Goal: Task Accomplishment & Management: Use online tool/utility

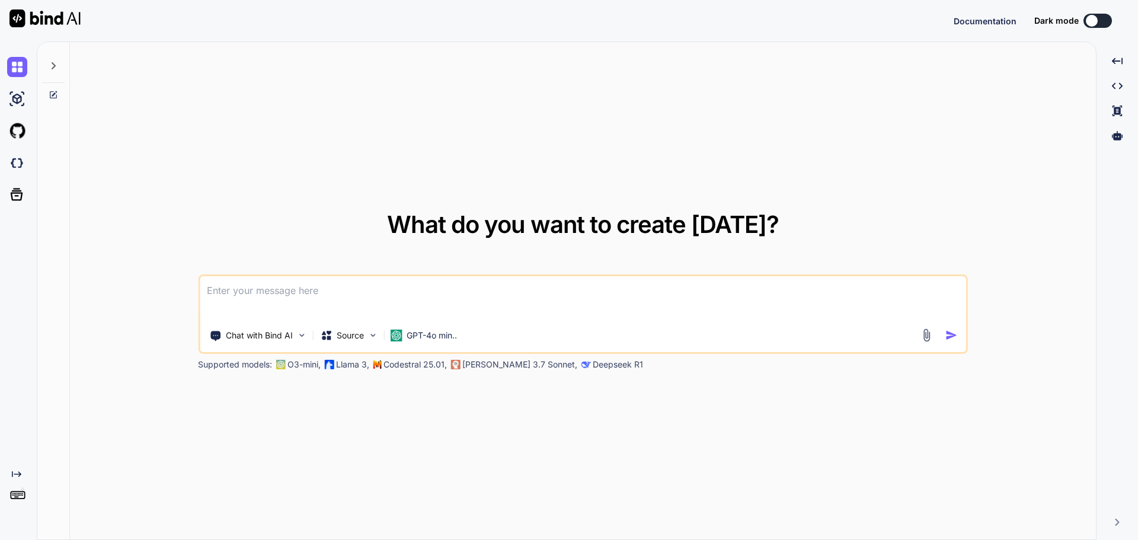
click at [263, 292] on textarea at bounding box center [583, 298] width 767 height 44
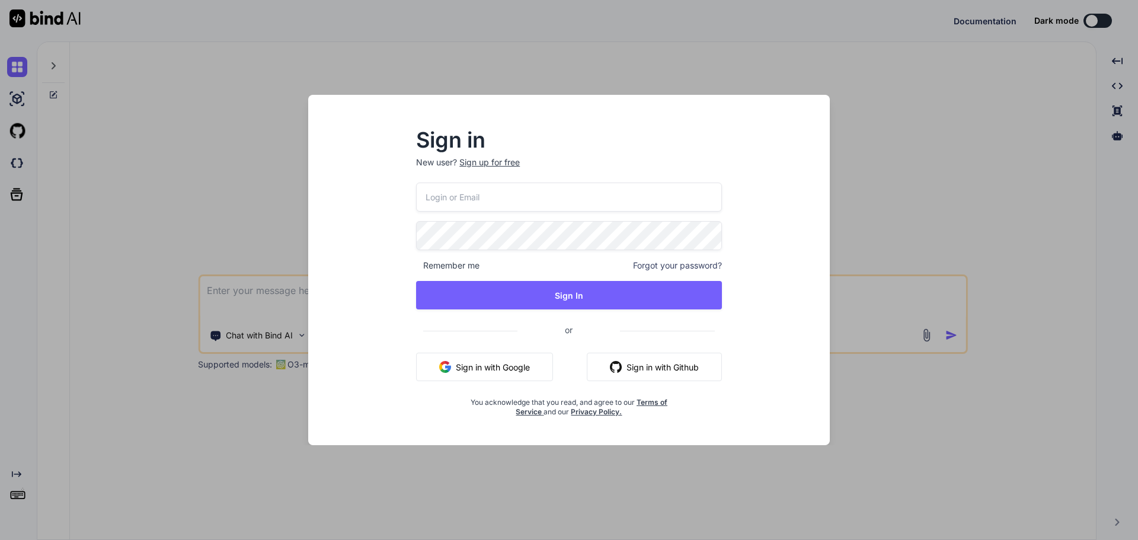
click at [476, 371] on button "Sign in with Google" at bounding box center [484, 367] width 137 height 28
type textarea "x"
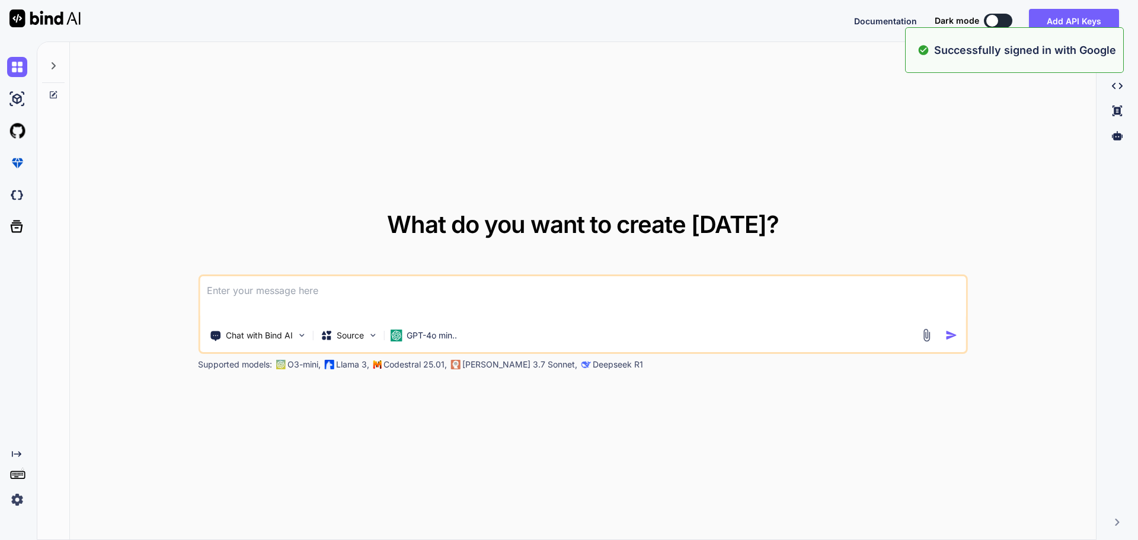
click at [363, 289] on textarea at bounding box center [583, 298] width 767 height 44
paste textarea "• Implement functionality to manage the product quantity. • Implement validatio…"
type textarea "• Implement functionality to manage the product quantity. • Implement validatio…"
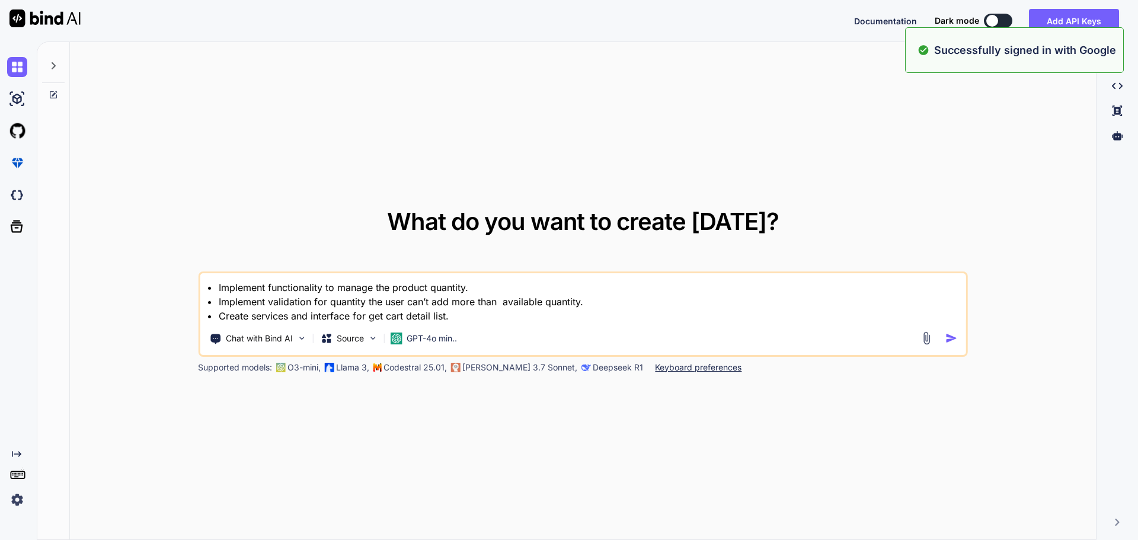
type textarea "x"
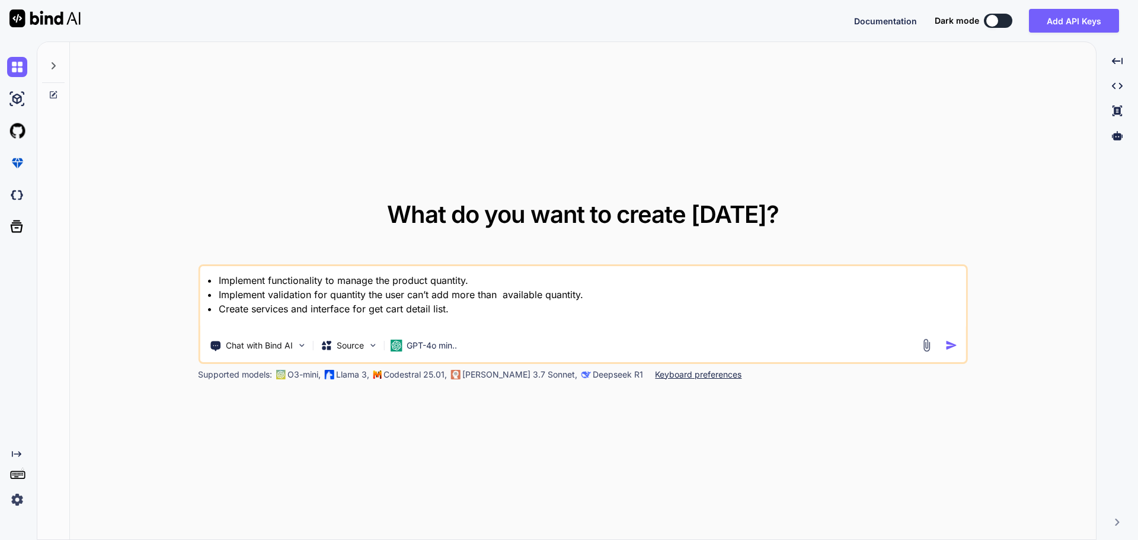
type textarea "• Implement functionality to manage the product quantity. • Implement validatio…"
type textarea "x"
type textarea "• Implement functionality to manage the product quantity. • Implement validatio…"
type textarea "x"
type textarea "• Implement functionality to manage the product quantity. • Implement validatio…"
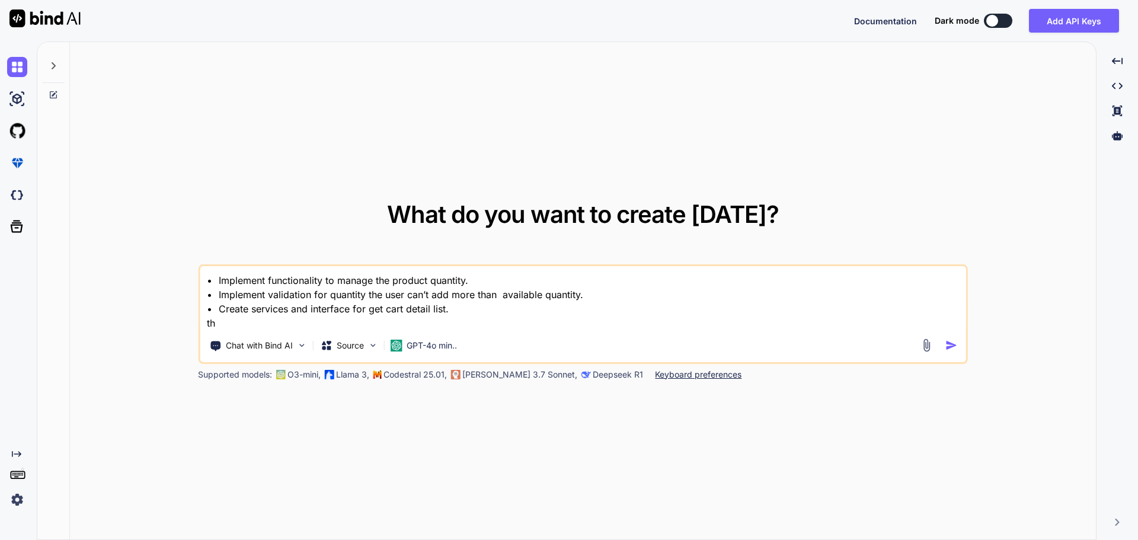
type textarea "x"
type textarea "• Implement functionality to manage the product quantity. • Implement validatio…"
type textarea "x"
type textarea "• Implement functionality to manage the product quantity. • Implement validatio…"
type textarea "x"
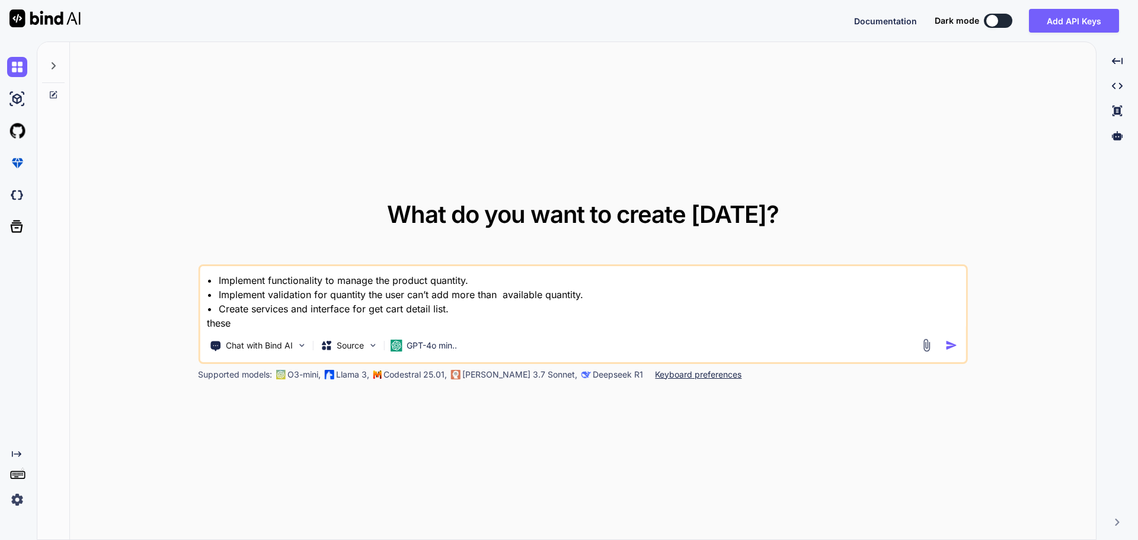
type textarea "• Implement functionality to manage the product quantity. • Implement validatio…"
type textarea "x"
type textarea "• Implement functionality to manage the product quantity. • Implement validatio…"
type textarea "x"
type textarea "• Implement functionality to manage the product quantity. • Implement validatio…"
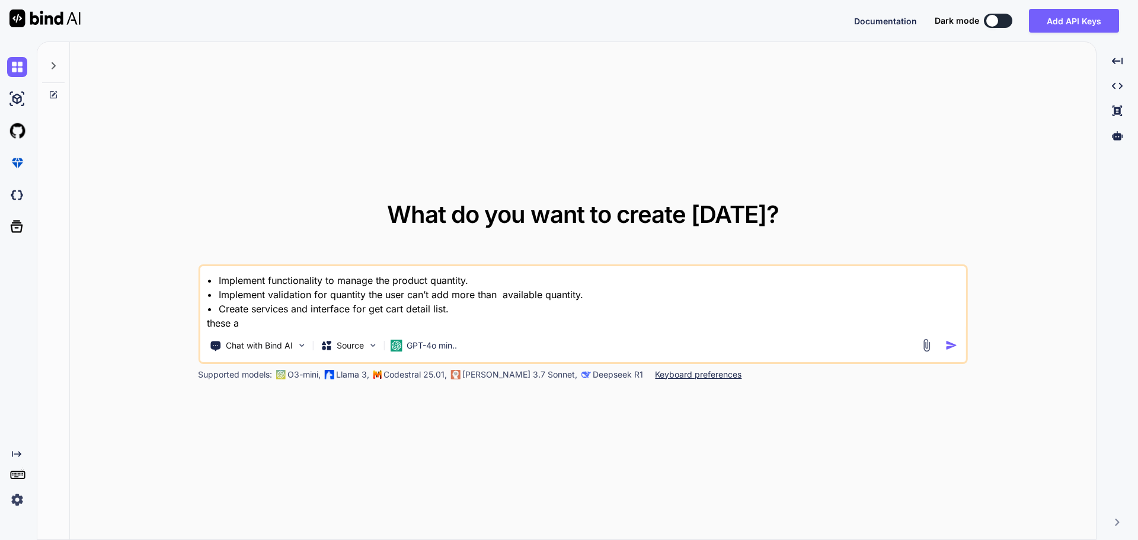
type textarea "x"
type textarea "• Implement functionality to manage the product quantity. • Implement validatio…"
type textarea "x"
type textarea "• Implement functionality to manage the product quantity. • Implement validatio…"
type textarea "x"
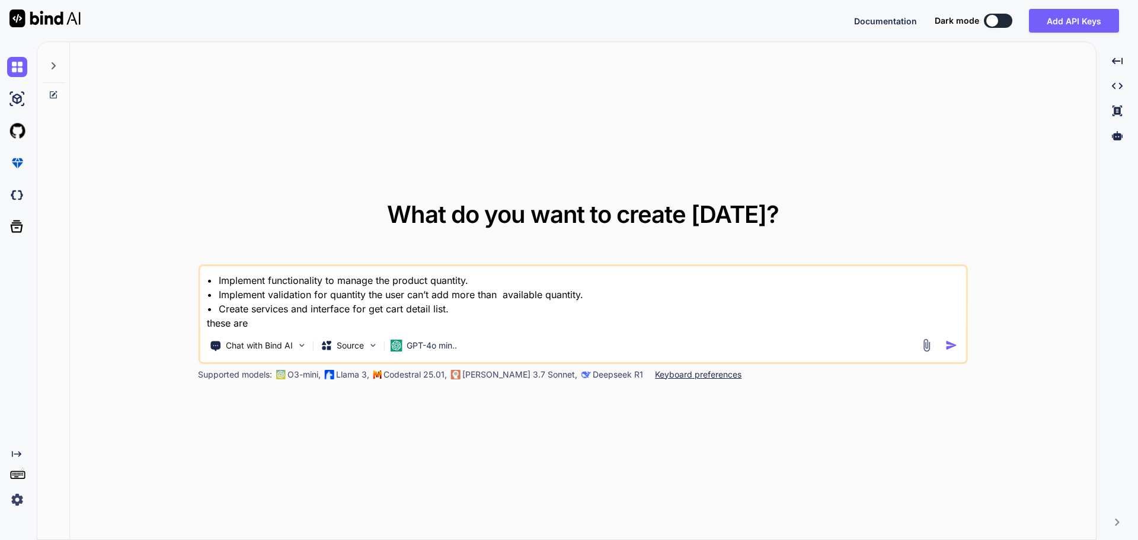
type textarea "• Implement functionality to manage the product quantity. • Implement validatio…"
type textarea "x"
type textarea "• Implement functionality to manage the product quantity. • Implement validatio…"
type textarea "x"
type textarea "• Implement functionality to manage the product quantity. • Implement validatio…"
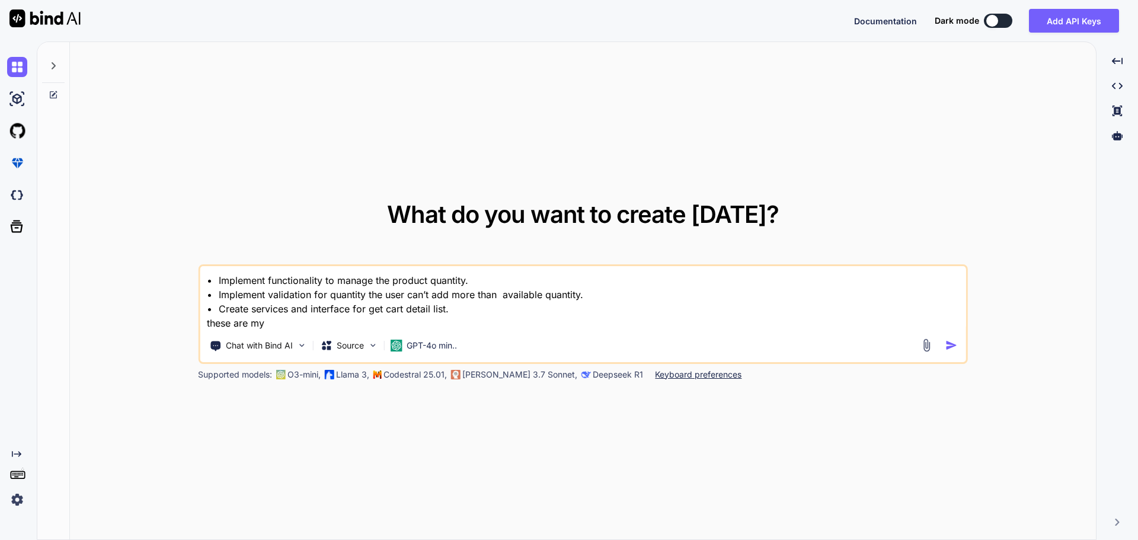
type textarea "x"
type textarea "• Implement functionality to manage the product quantity. • Implement validatio…"
type textarea "x"
type textarea "• Implement functionality to manage the product quantity. • Implement validatio…"
type textarea "x"
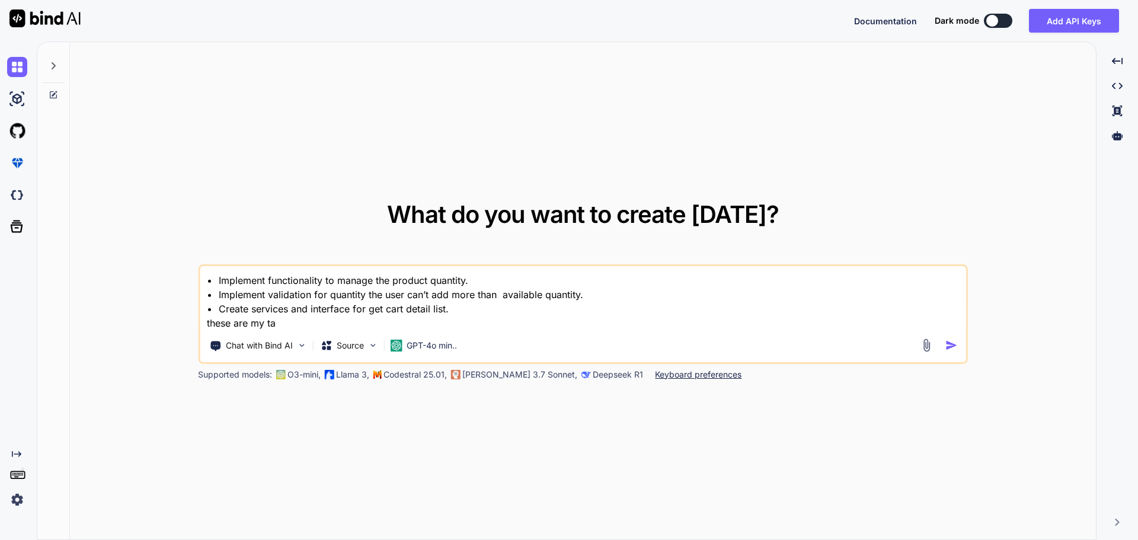
type textarea "• Implement functionality to manage the product quantity. • Implement validatio…"
type textarea "x"
type textarea "• Implement functionality to manage the product quantity. • Implement validatio…"
type textarea "x"
type textarea "• Implement functionality to manage the product quantity. • Implement validatio…"
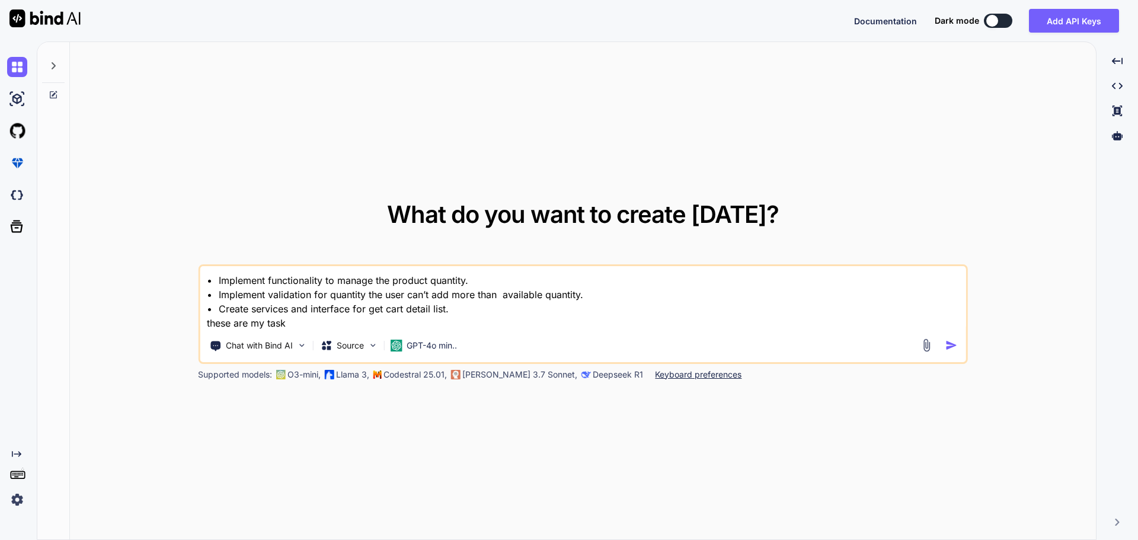
type textarea "x"
type textarea "• Implement functionality to manage the product quantity. • Implement validatio…"
type textarea "x"
type textarea "• Implement functionality to manage the product quantity. • Implement validatio…"
type textarea "x"
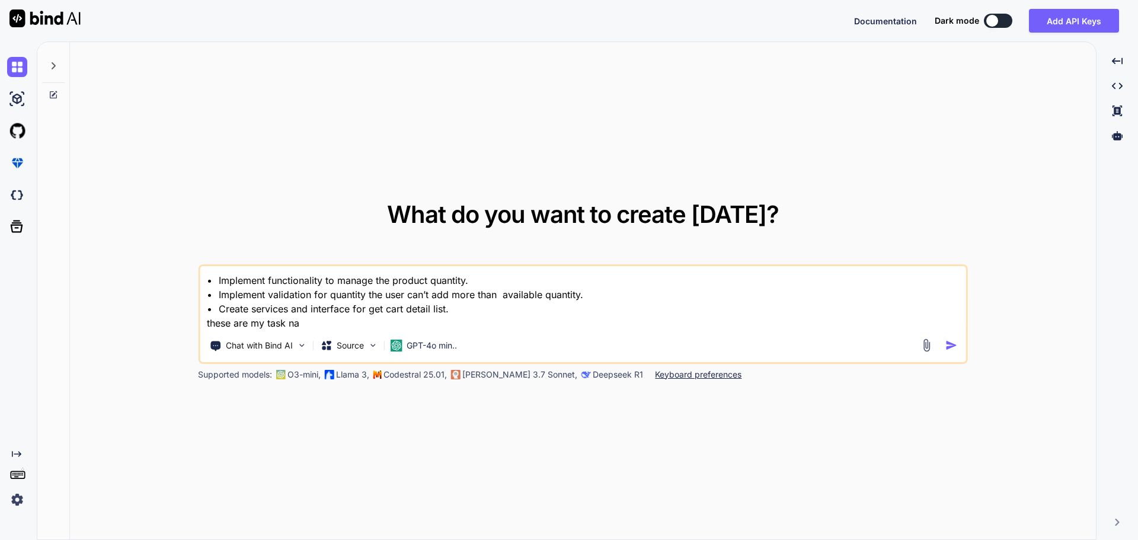
type textarea "• Implement functionality to manage the product quantity. • Implement validatio…"
type textarea "x"
type textarea "• Implement functionality to manage the product quantity. • Implement validatio…"
type textarea "x"
type textarea "• Implement functionality to manage the product quantity. • Implement validatio…"
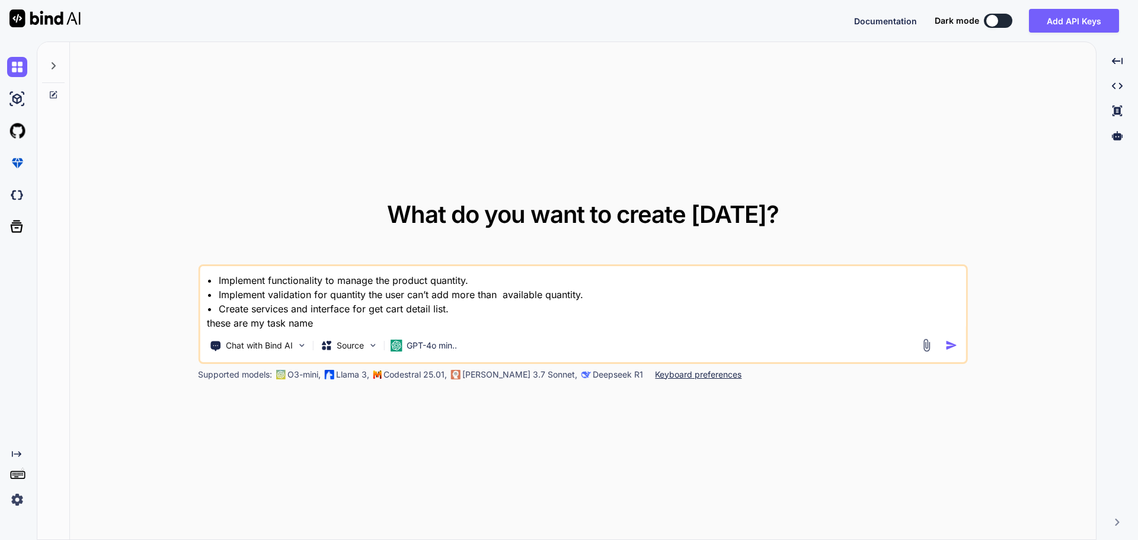
type textarea "x"
type textarea "• Implement functionality to manage the product quantity. • Implement validatio…"
type textarea "x"
type textarea "• Implement functionality to manage the product quantity. • Implement validatio…"
type textarea "x"
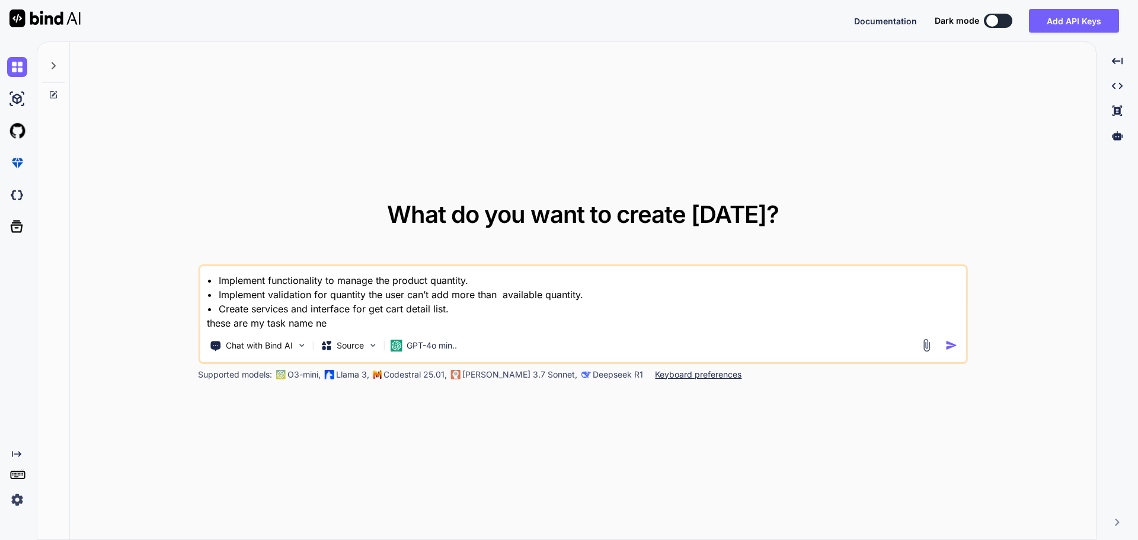
type textarea "• Implement functionality to manage the product quantity. • Implement validatio…"
type textarea "x"
type textarea "• Implement functionality to manage the product quantity. • Implement validatio…"
type textarea "x"
type textarea "• Implement functionality to manage the product quantity. • Implement validatio…"
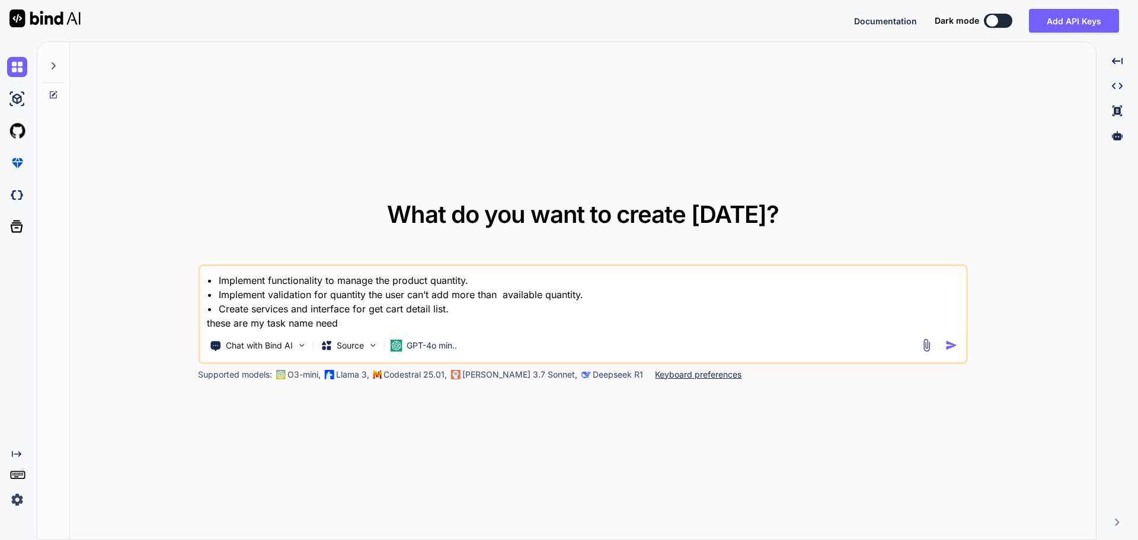
type textarea "x"
type textarea "• Implement functionality to manage the product quantity. • Implement validatio…"
type textarea "x"
type textarea "• Implement functionality to manage the product quantity. • Implement validatio…"
type textarea "x"
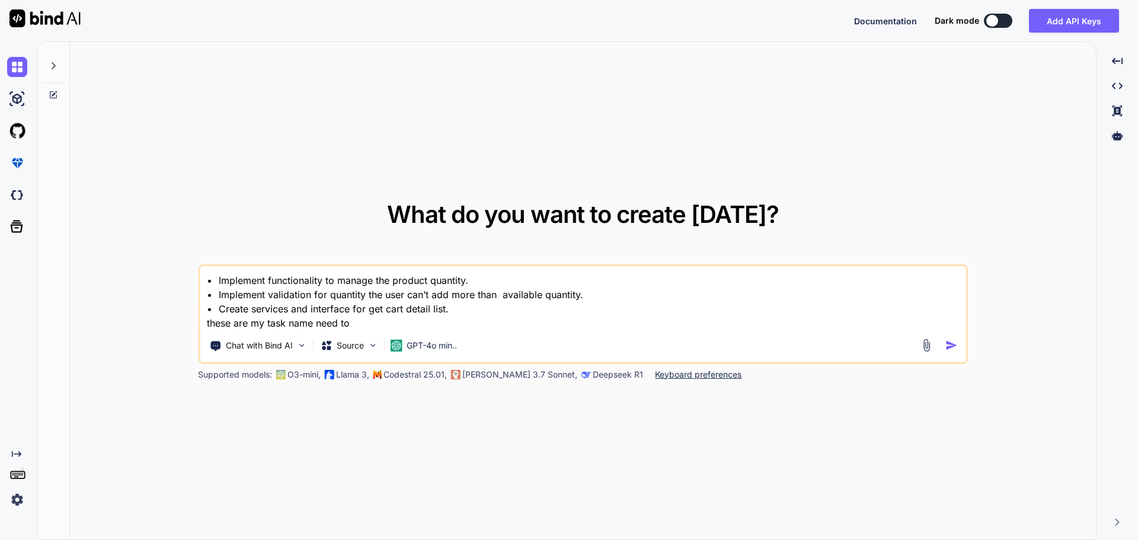
type textarea "• Implement functionality to manage the product quantity. • Implement validatio…"
type textarea "x"
type textarea "• Implement functionality to manage the product quantity. • Implement validatio…"
type textarea "x"
type textarea "• Implement functionality to manage the product quantity. • Implement validatio…"
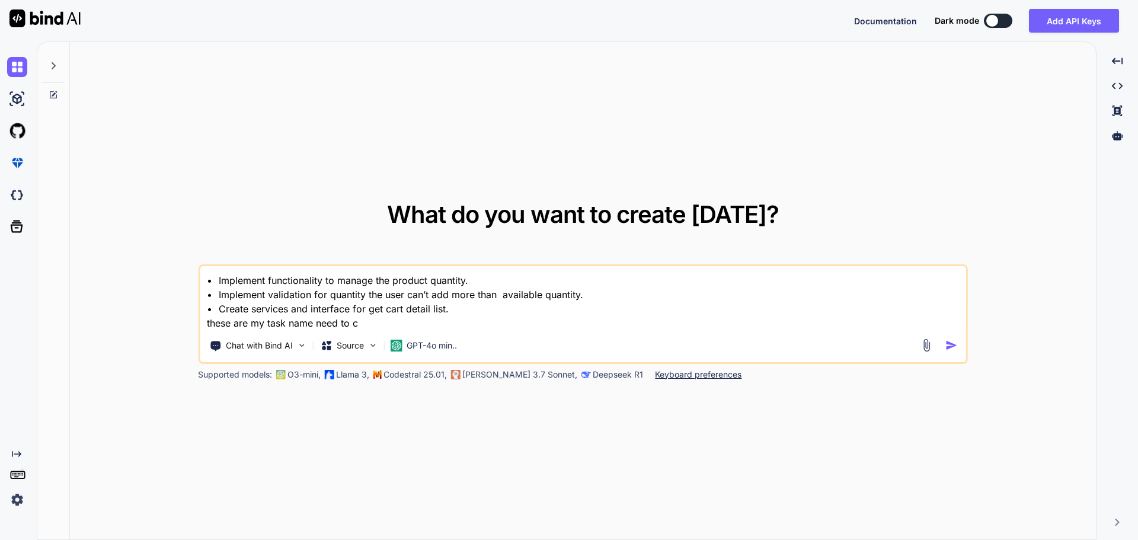
type textarea "x"
type textarea "• Implement functionality to manage the product quantity. • Implement validatio…"
type textarea "x"
type textarea "• Implement functionality to manage the product quantity. • Implement validatio…"
type textarea "x"
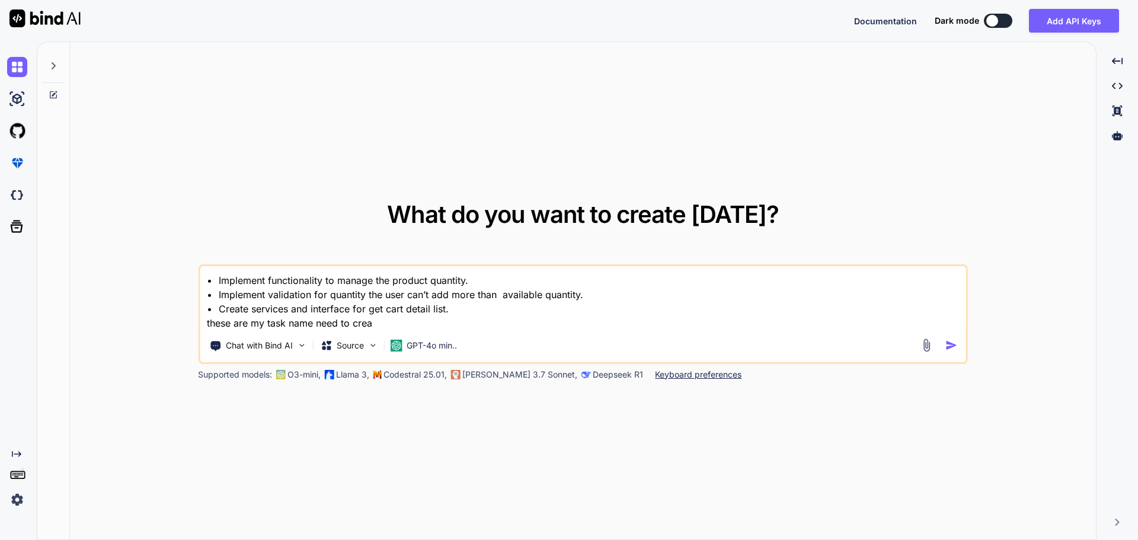
type textarea "• Implement functionality to manage the product quantity. • Implement validatio…"
type textarea "x"
type textarea "• Implement functionality to manage the product quantity. • Implement validatio…"
type textarea "x"
type textarea "• Implement functionality to manage the product quantity. • Implement validatio…"
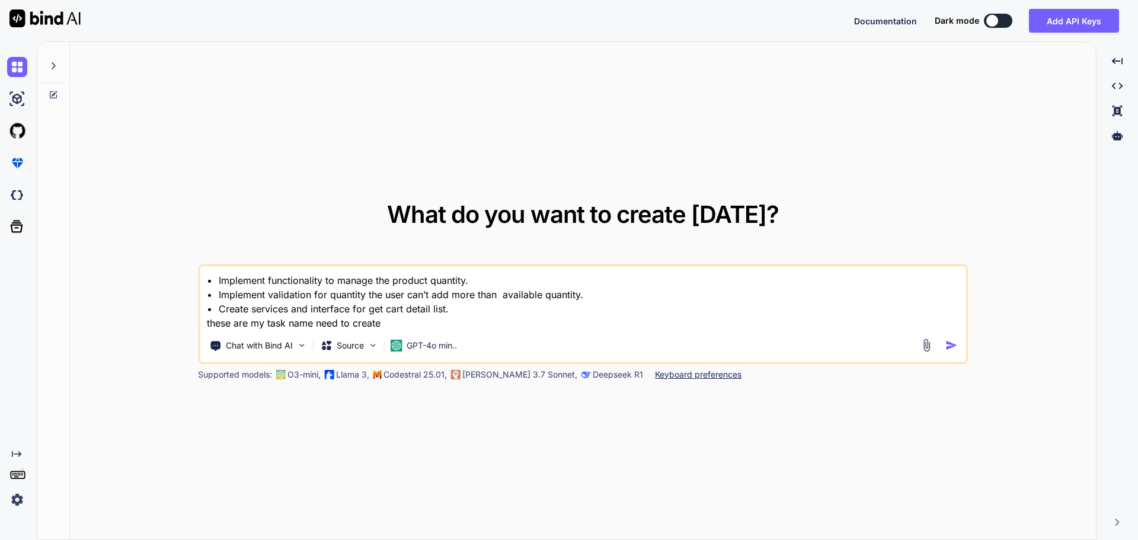
type textarea "x"
type textarea "• Implement functionality to manage the product quantity. • Implement validatio…"
type textarea "x"
type textarea "• Implement functionality to manage the product quantity. • Implement validatio…"
type textarea "x"
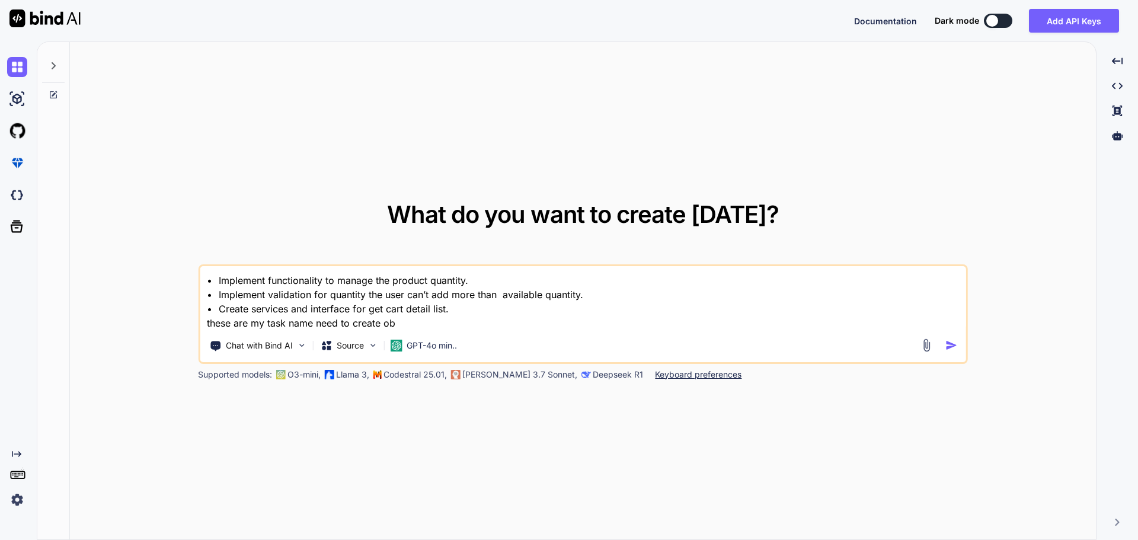
type textarea "• Implement functionality to manage the product quantity. • Implement validatio…"
type textarea "x"
type textarea "• Implement functionality to manage the product quantity. • Implement validatio…"
type textarea "x"
type textarea "• Implement functionality to manage the product quantity. • Implement validatio…"
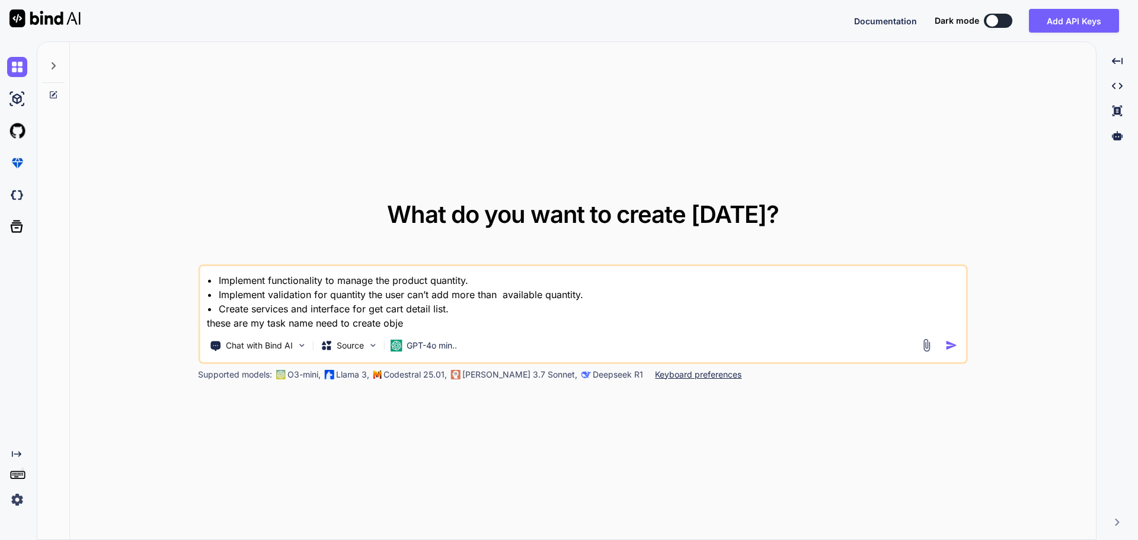
type textarea "x"
type textarea "• Implement functionality to manage the product quantity. • Implement validatio…"
type textarea "x"
type textarea "• Implement functionality to manage the product quantity. • Implement validatio…"
type textarea "x"
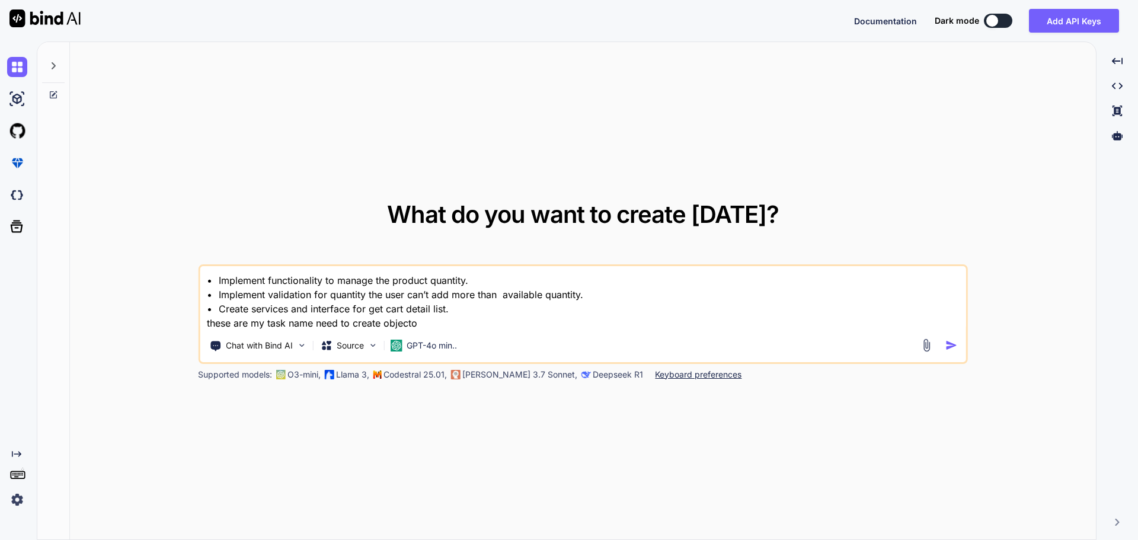
type textarea "• Implement functionality to manage the product quantity. • Implement validatio…"
type textarea "x"
type textarea "• Implement functionality to manage the product quantity. • Implement validatio…"
type textarea "x"
type textarea "• Implement functionality to manage the product quantity. • Implement validatio…"
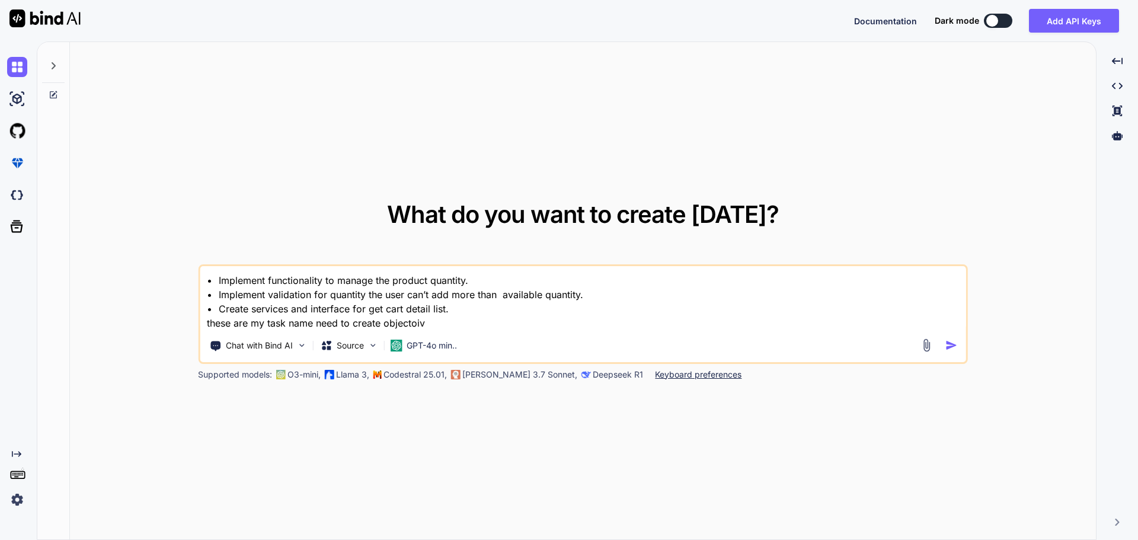
type textarea "x"
type textarea "• Implement functionality to manage the product quantity. • Implement validatio…"
type textarea "x"
type textarea "• Implement functionality to manage the product quantity. • Implement validatio…"
type textarea "x"
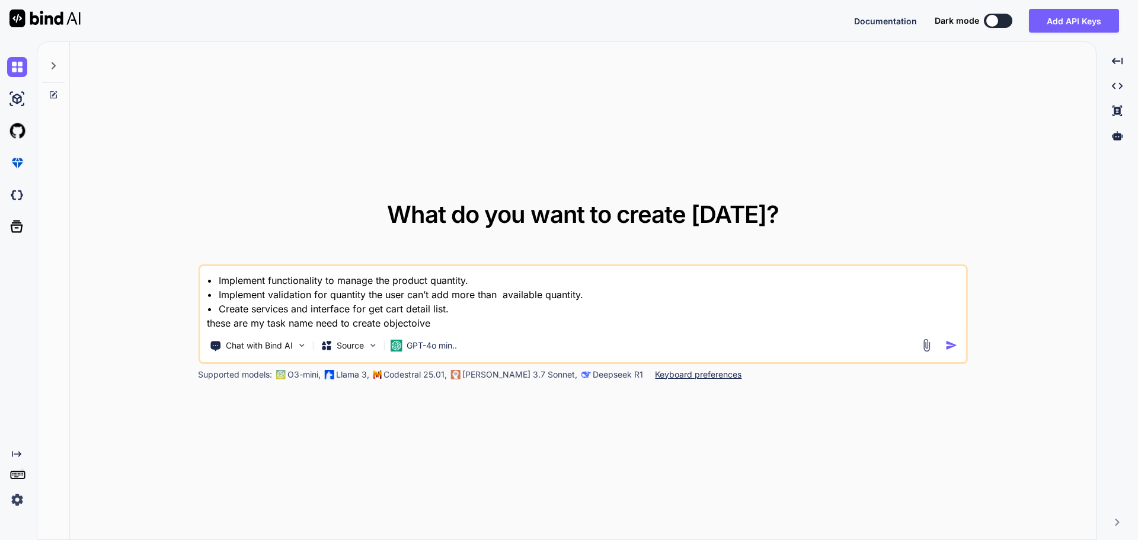
type textarea "• Implement functionality to manage the product quantity. • Implement validatio…"
type textarea "x"
type textarea "• Implement functionality to manage the product quantity. • Implement validatio…"
type textarea "x"
type textarea "• Implement functionality to manage the product quantity. • Implement validatio…"
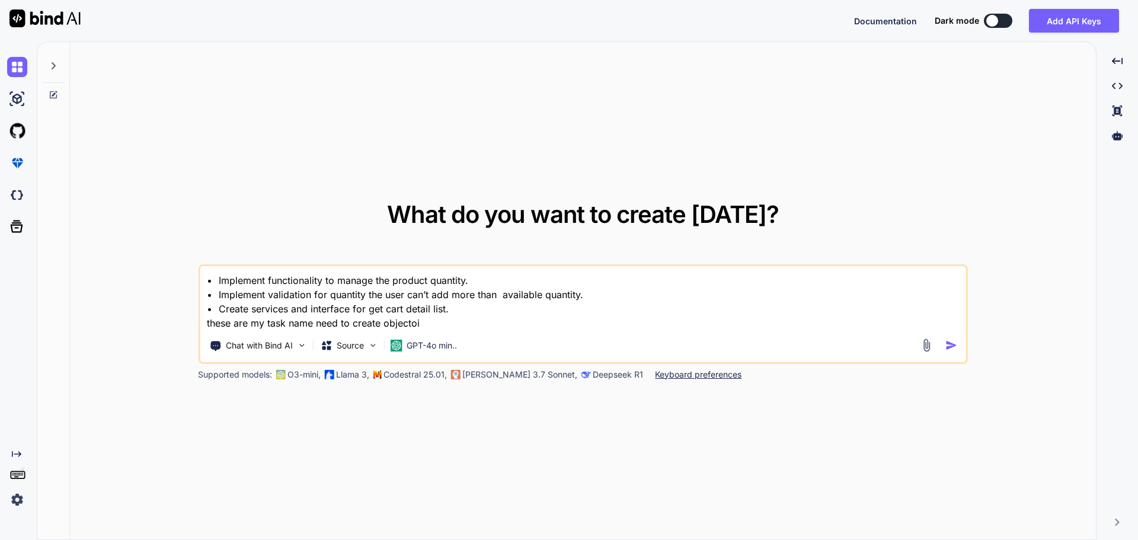
type textarea "x"
type textarea "• Implement functionality to manage the product quantity. • Implement validatio…"
type textarea "x"
type textarea "• Implement functionality to manage the product quantity. • Implement validatio…"
type textarea "x"
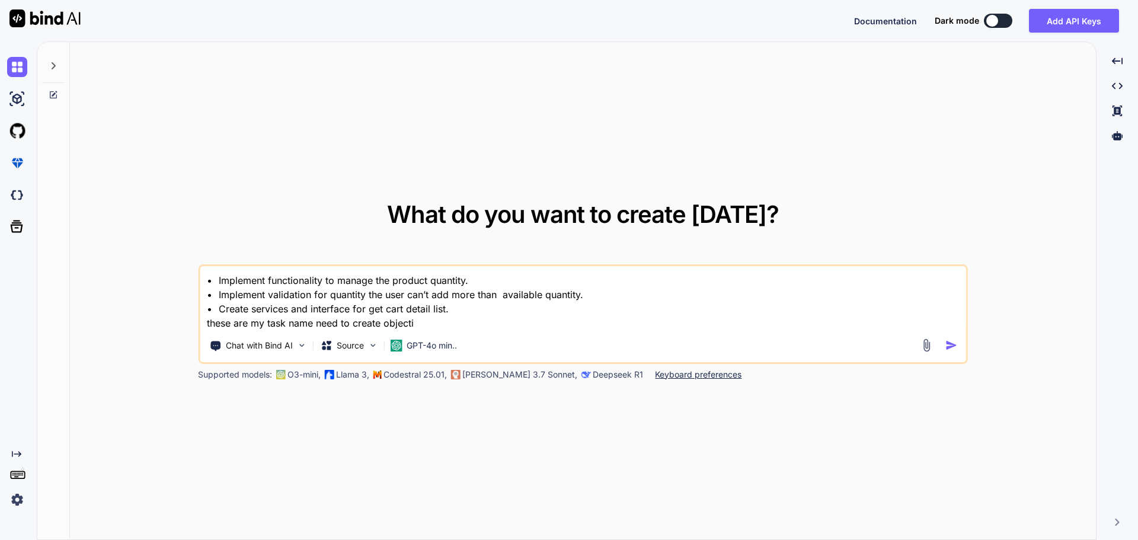
type textarea "• Implement functionality to manage the product quantity. • Implement validatio…"
type textarea "x"
type textarea "• Implement functionality to manage the product quantity. • Implement validatio…"
type textarea "x"
type textarea "• Implement functionality to manage the product quantity. • Implement validatio…"
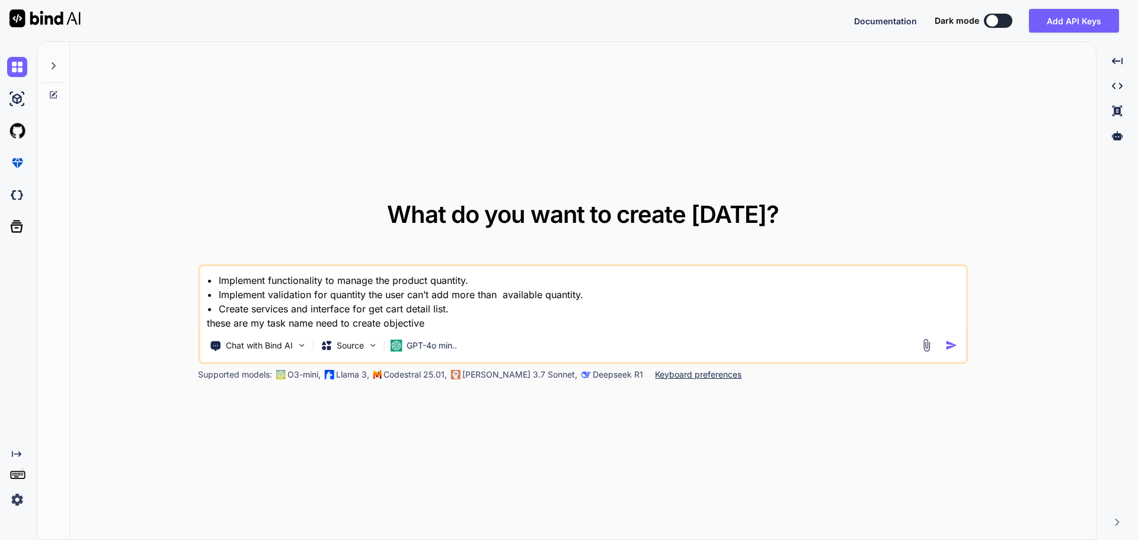
type textarea "x"
type textarea "• Implement functionality to manage the product quantity. • Implement validatio…"
type textarea "x"
type textarea "• Implement functionality to manage the product quantity. • Implement validatio…"
type textarea "x"
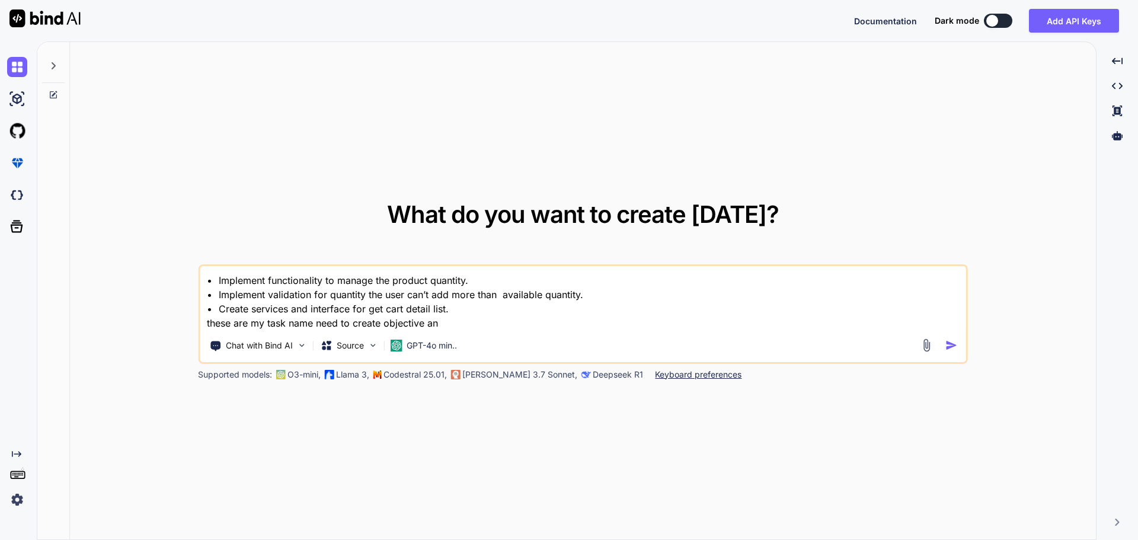
type textarea "• Implement functionality to manage the product quantity. • Implement validatio…"
type textarea "x"
type textarea "• Implement functionality to manage the product quantity. • Implement validatio…"
type textarea "x"
type textarea "• Implement functionality to manage the product quantity. • Implement validatio…"
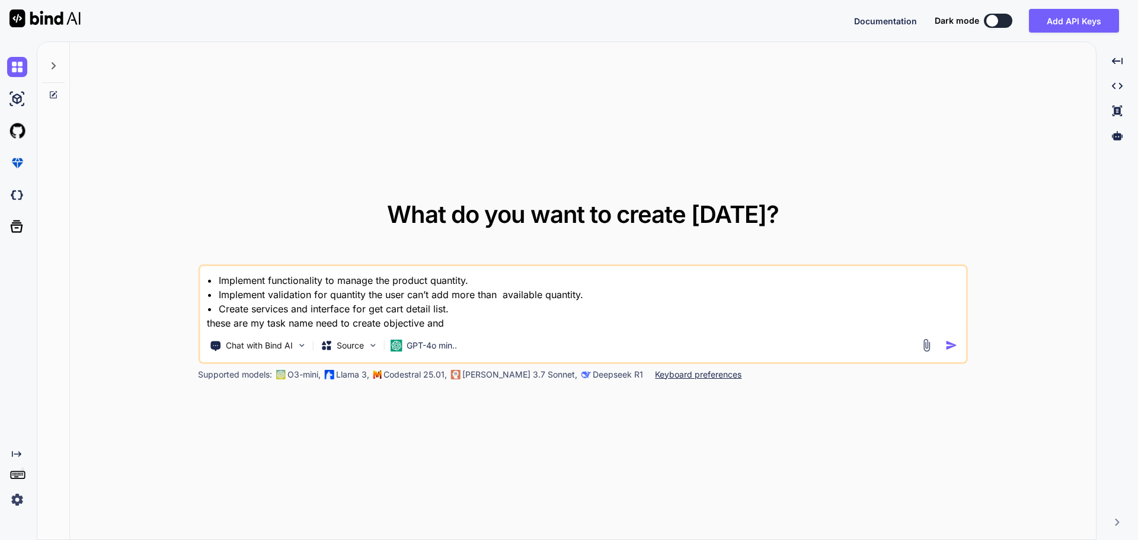
type textarea "x"
type textarea "• Implement functionality to manage the product quantity. • Implement validatio…"
type textarea "x"
type textarea "• Implement functionality to manage the product quantity. • Implement validatio…"
type textarea "x"
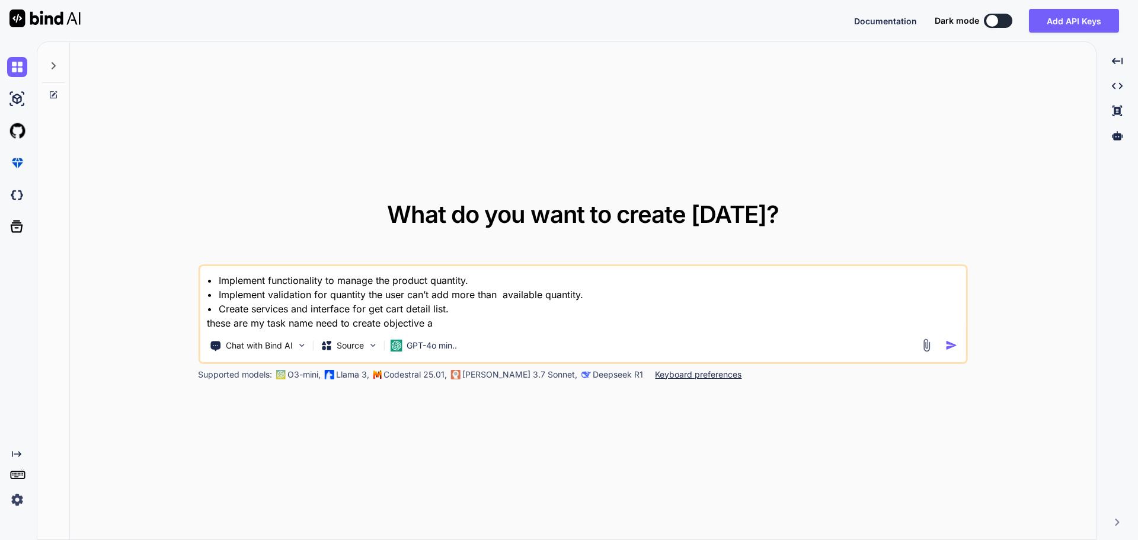
type textarea "• Implement functionality to manage the product quantity. • Implement validatio…"
type textarea "x"
type textarea "• Implement functionality to manage the product quantity. • Implement validatio…"
type textarea "x"
type textarea "• Implement functionality to manage the product quantity. • Implement validatio…"
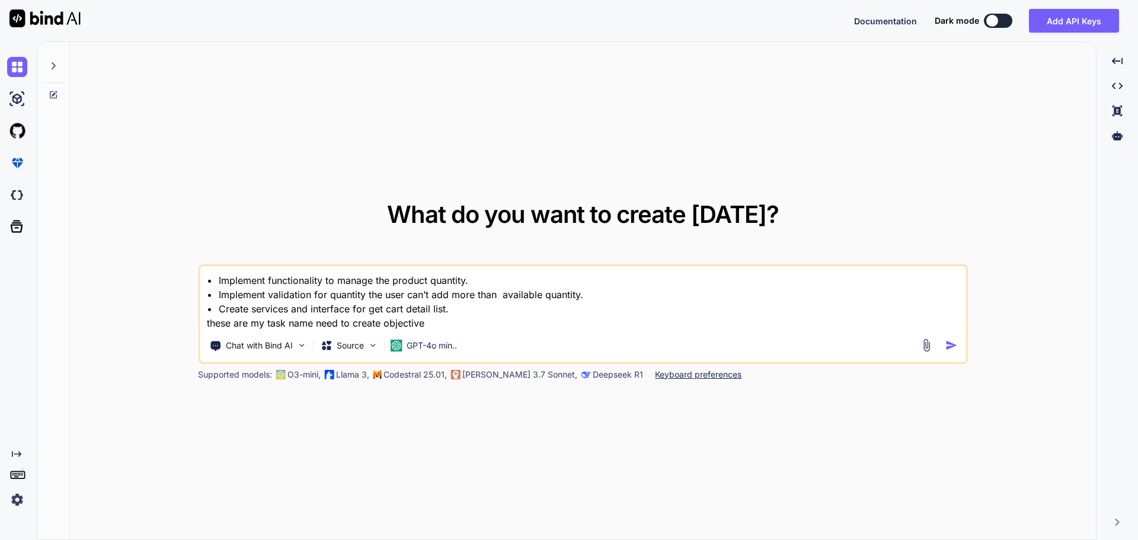
type textarea "x"
type textarea "• Implement functionality to manage the product quantity. • Implement validatio…"
type textarea "x"
type textarea "• Implement functionality to manage the product quantity. • Implement validatio…"
type textarea "x"
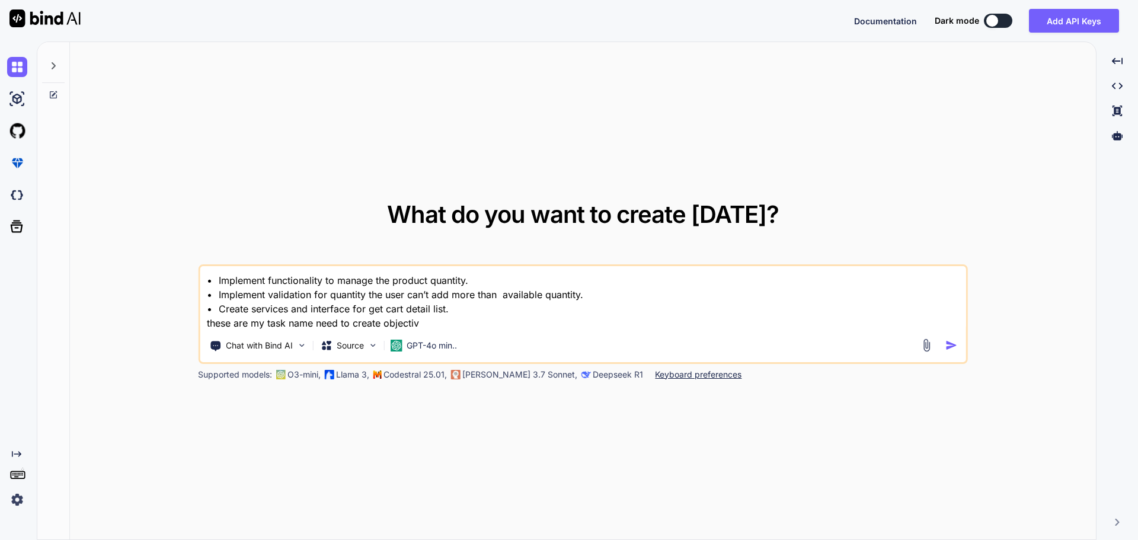
type textarea "• Implement functionality to manage the product quantity. • Implement validatio…"
type textarea "x"
type textarea "• Implement functionality to manage the product quantity. • Implement validatio…"
type textarea "x"
type textarea "• Implement functionality to manage the product quantity. • Implement validatio…"
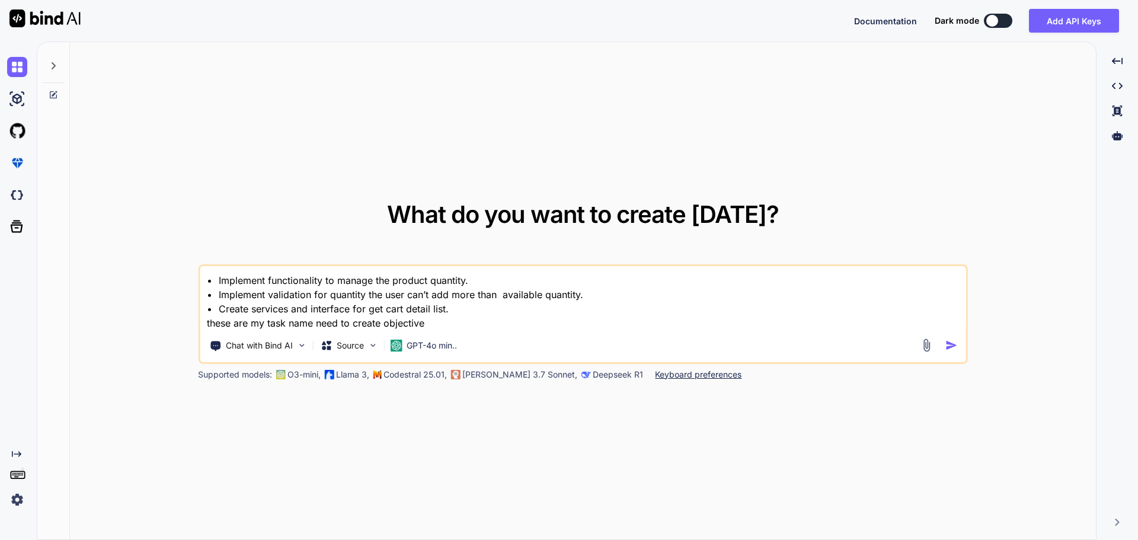
type textarea "x"
type textarea "• Implement functionality to manage the product quantity. • Implement validatio…"
type textarea "x"
type textarea "• Implement functionality to manage the product quantity. • Implement validatio…"
type textarea "x"
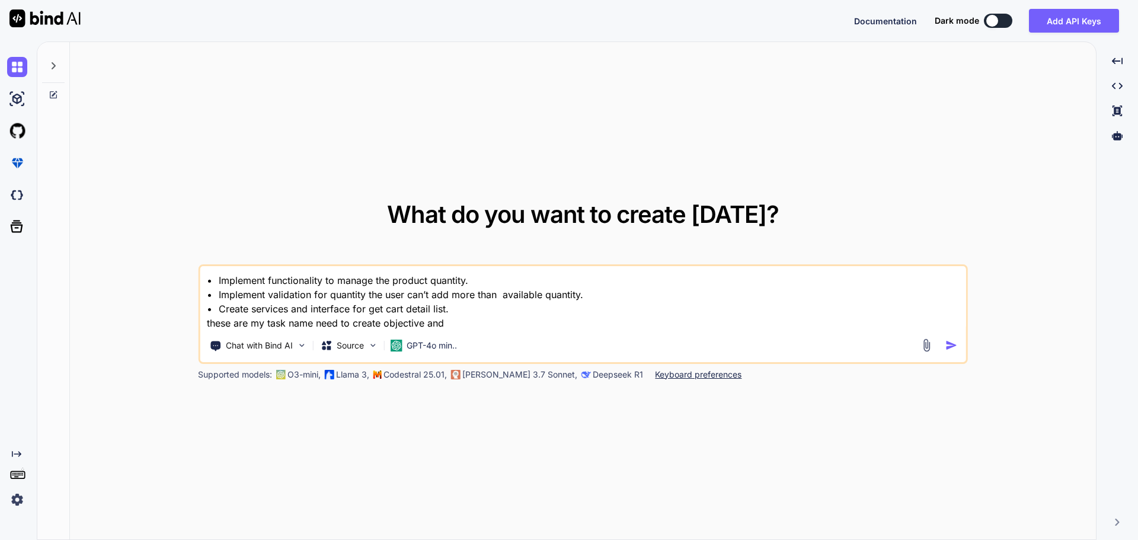
type textarea "• Implement functionality to manage the product quantity. • Implement validatio…"
type textarea "x"
type textarea "• Implement functionality to manage the product quantity. • Implement validatio…"
type textarea "x"
type textarea "• Implement functionality to manage the product quantity. • Implement validatio…"
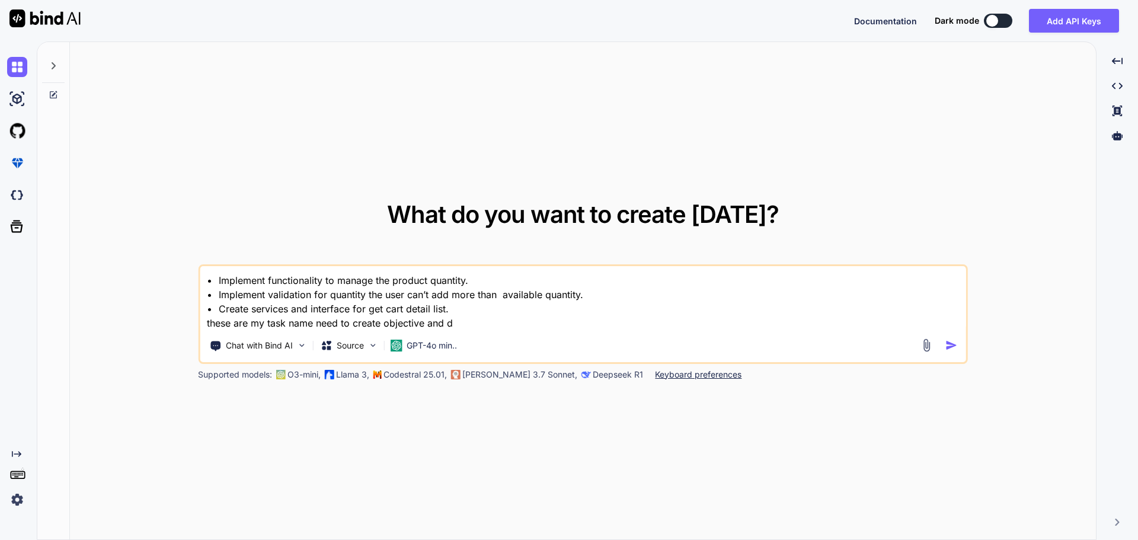
type textarea "x"
type textarea "• Implement functionality to manage the product quantity. • Implement validatio…"
type textarea "x"
type textarea "• Implement functionality to manage the product quantity. • Implement validatio…"
type textarea "x"
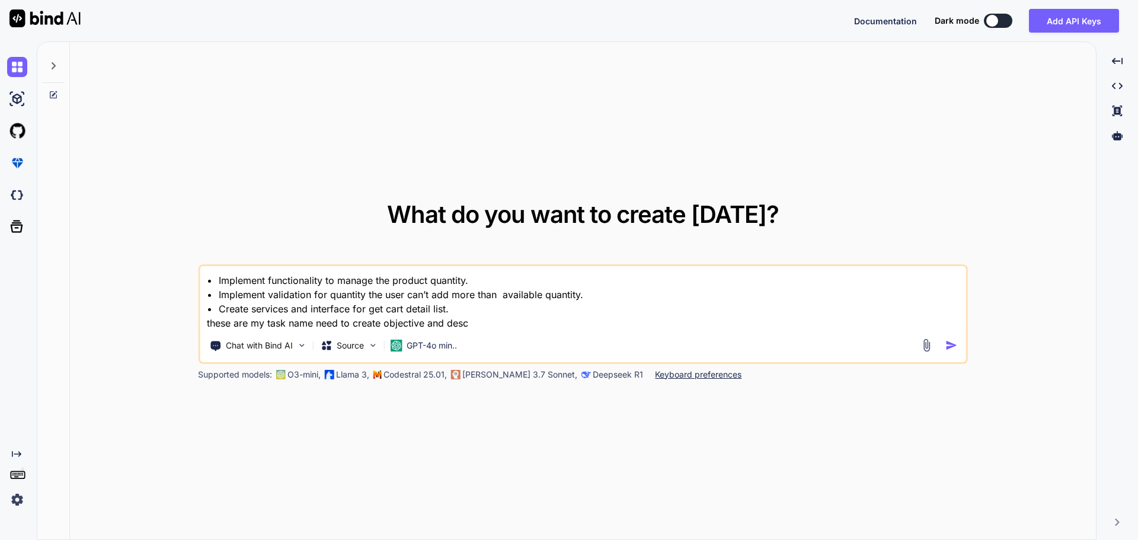
type textarea "• Implement functionality to manage the product quantity. • Implement validatio…"
type textarea "x"
type textarea "• Implement functionality to manage the product quantity. • Implement validatio…"
type textarea "x"
type textarea "• Implement functionality to manage the product quantity. • Implement validatio…"
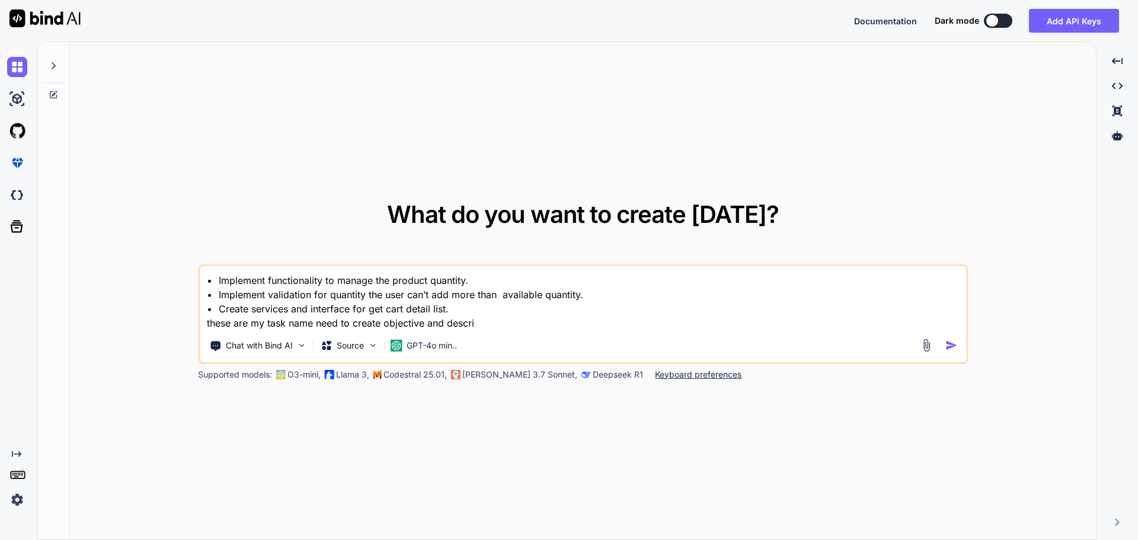
type textarea "x"
type textarea "• Implement functionality to manage the product quantity. • Implement validatio…"
type textarea "x"
type textarea "• Implement functionality to manage the product quantity. • Implement validatio…"
type textarea "x"
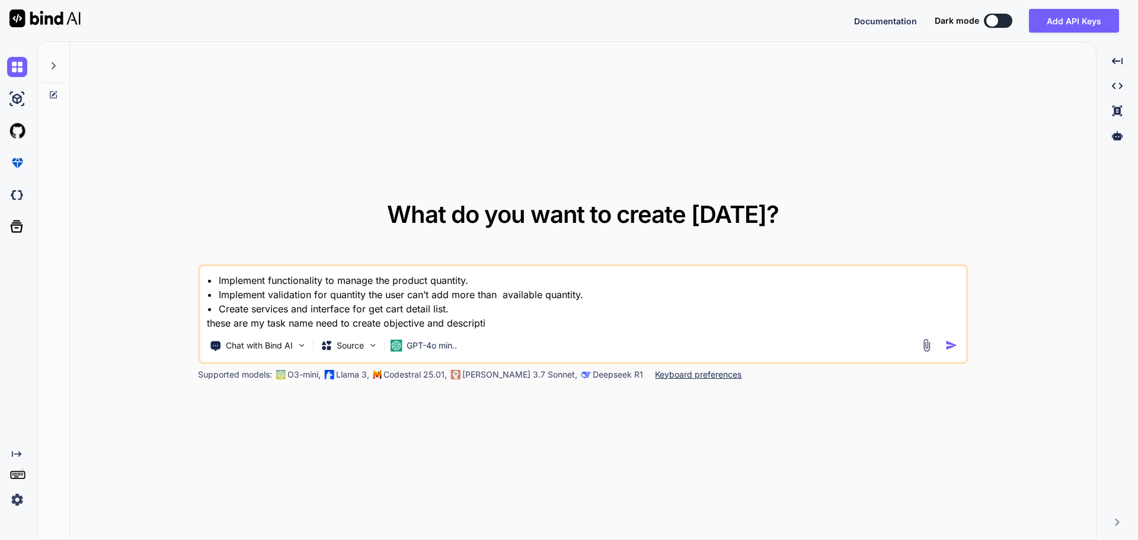
type textarea "• Implement functionality to manage the product quantity. • Implement validatio…"
type textarea "x"
type textarea "• Implement functionality to manage the product quantity. • Implement validatio…"
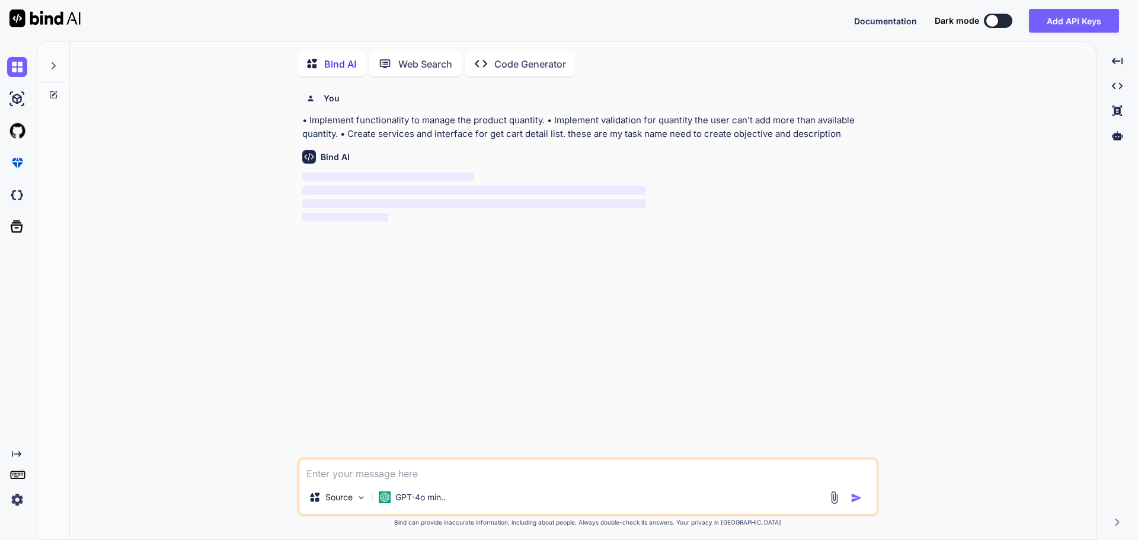
scroll to position [5, 0]
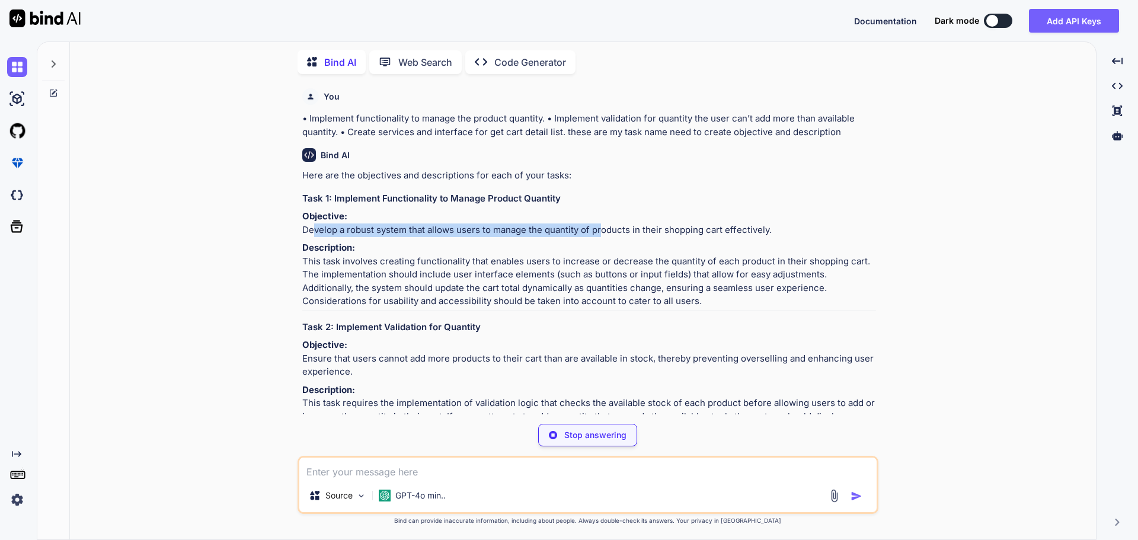
type textarea "x"
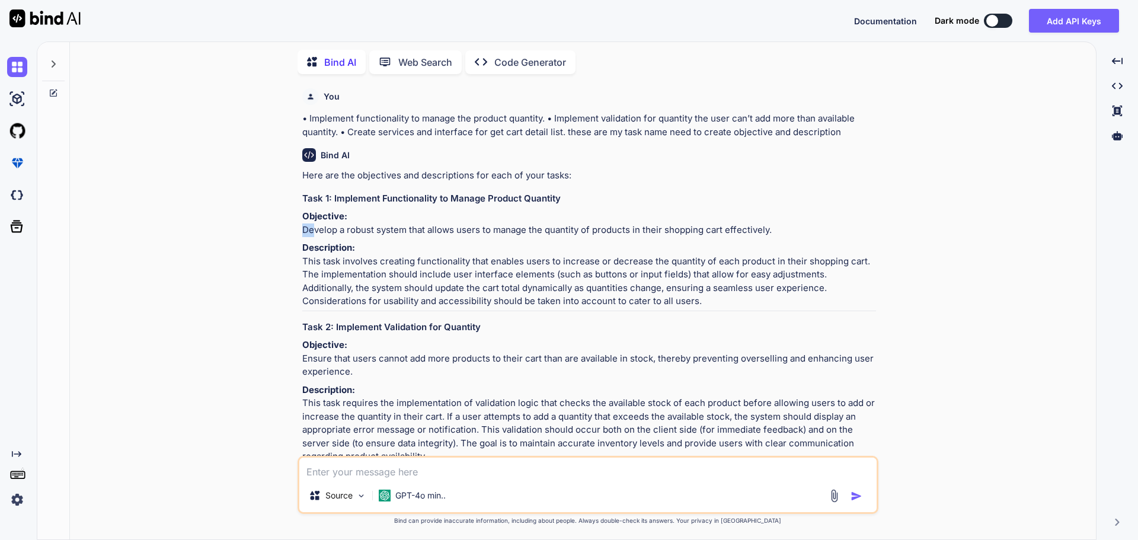
drag, startPoint x: 306, startPoint y: 242, endPoint x: 759, endPoint y: 236, distance: 453.6
click at [759, 236] on p "Objective: Develop a robust system that allows users to manage the quantity of …" at bounding box center [589, 223] width 574 height 27
drag, startPoint x: 772, startPoint y: 243, endPoint x: 301, endPoint y: 243, distance: 471.9
click at [301, 243] on div "You • Implement functionality to manage the product quantity. • Implement valid…" at bounding box center [589, 270] width 579 height 372
copy p "Develop a robust system that allows users to manage the quantity of products in…"
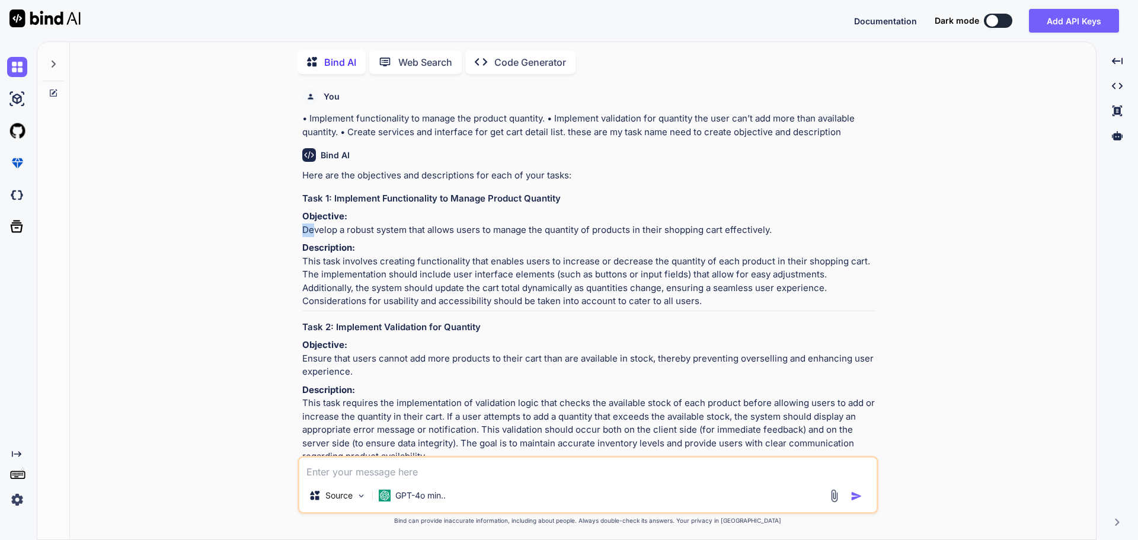
scroll to position [59, 0]
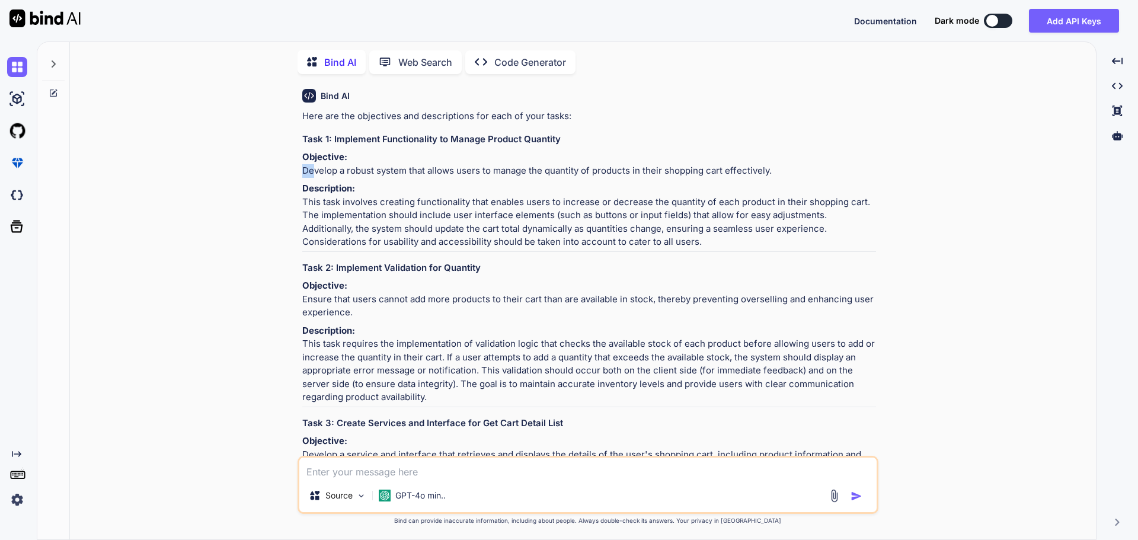
drag, startPoint x: 304, startPoint y: 340, endPoint x: 350, endPoint y: 350, distance: 47.9
click at [350, 320] on p "Objective: Ensure that users cannot add more products to their cart than are av…" at bounding box center [589, 299] width 574 height 40
copy p "Ensure that users cannot add more products to their cart than are available in …"
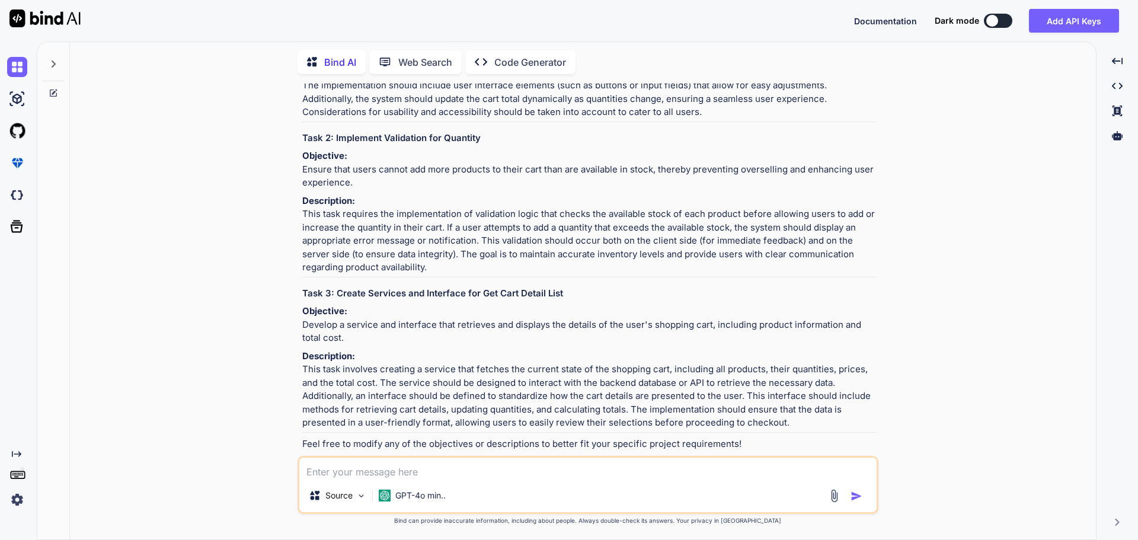
scroll to position [285, 0]
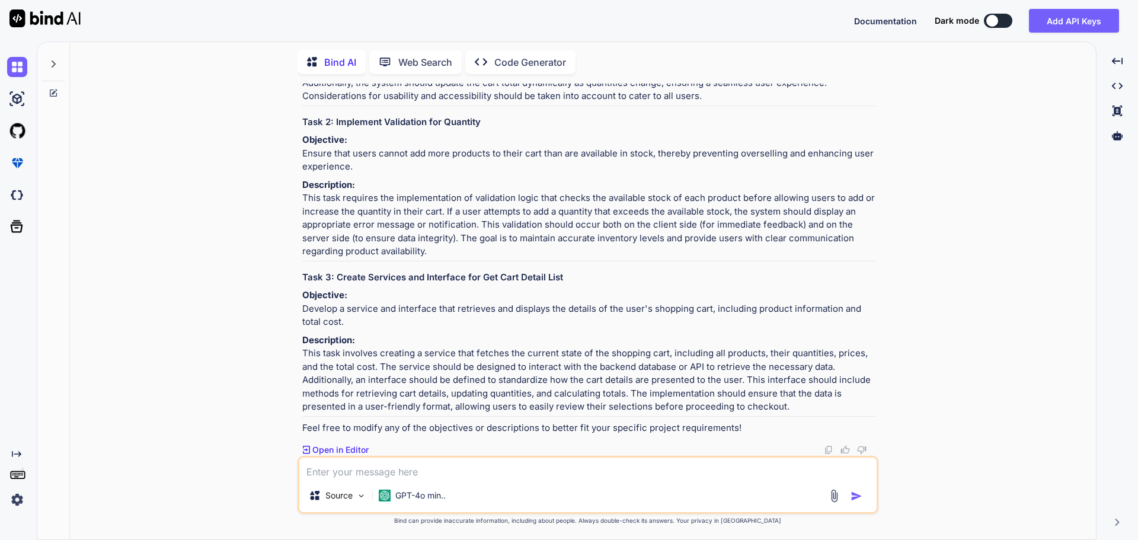
drag, startPoint x: 301, startPoint y: 293, endPoint x: 344, endPoint y: 306, distance: 45.2
click at [344, 306] on div "You • Implement functionality to manage the product quantity. • Implement valid…" at bounding box center [589, 270] width 579 height 372
copy p "Develop a service and interface that retrieves and displays the details of the …"
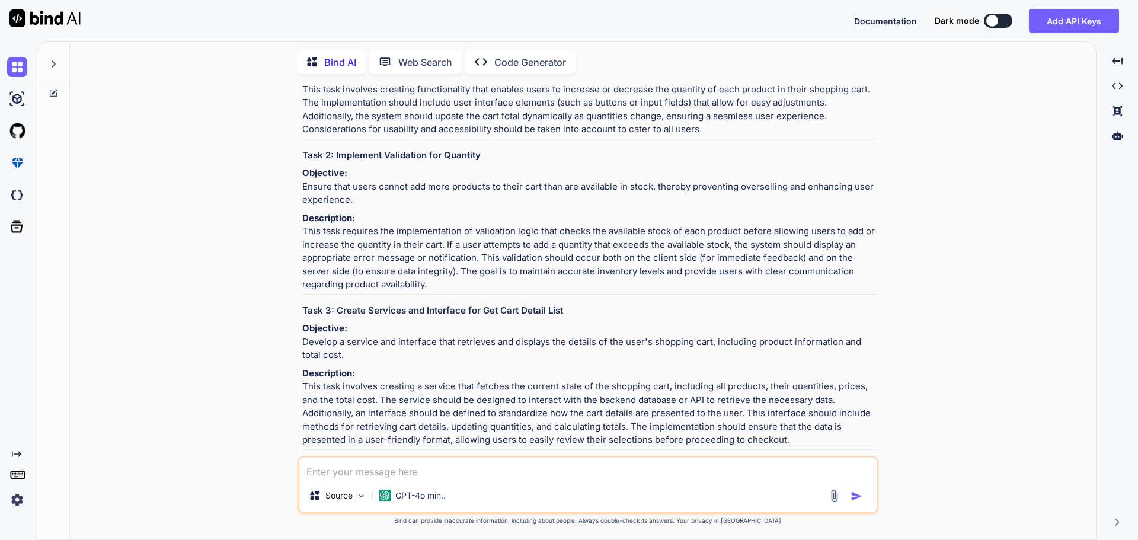
scroll to position [167, 0]
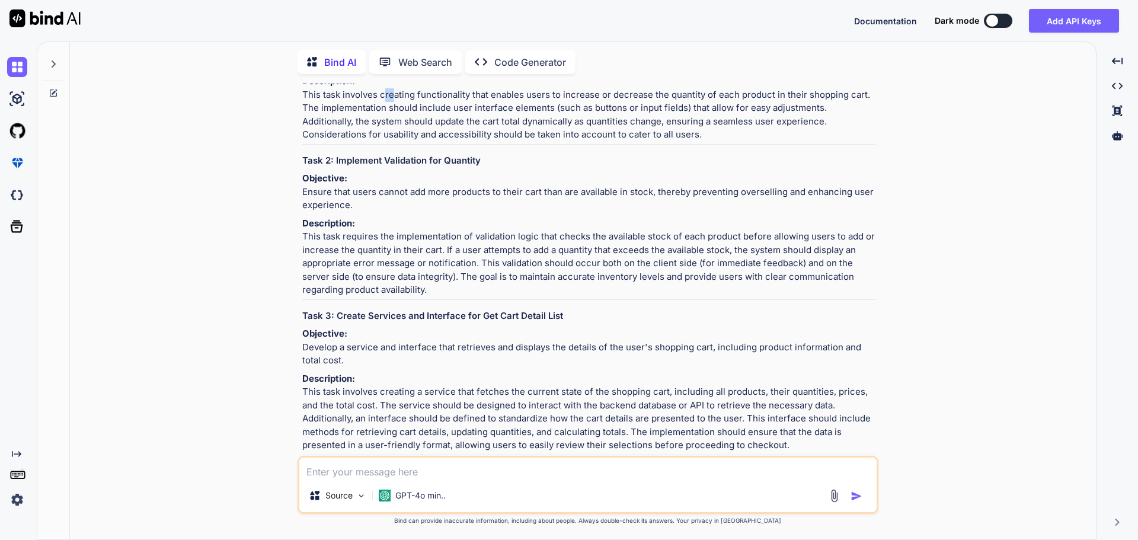
drag, startPoint x: 379, startPoint y: 122, endPoint x: 398, endPoint y: 122, distance: 18.4
click at [397, 122] on p "Description: This task involves creating functionality that enables users to in…" at bounding box center [589, 108] width 574 height 67
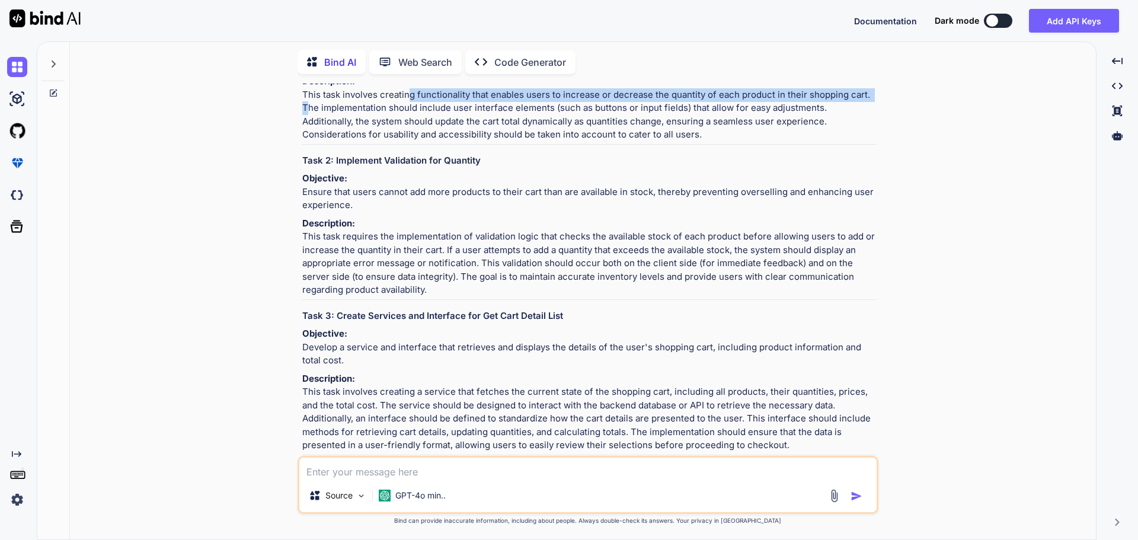
drag, startPoint x: 415, startPoint y: 119, endPoint x: 867, endPoint y: 120, distance: 452.3
click at [867, 120] on p "Description: This task involves creating functionality that enables users to in…" at bounding box center [589, 108] width 574 height 67
copy p "ng functionality that enables users to increase or decrease the quantity of eac…"
drag, startPoint x: 382, startPoint y: 123, endPoint x: 866, endPoint y: 120, distance: 484.3
click at [866, 120] on p "Description: This task involves creating functionality that enables users to in…" at bounding box center [589, 108] width 574 height 67
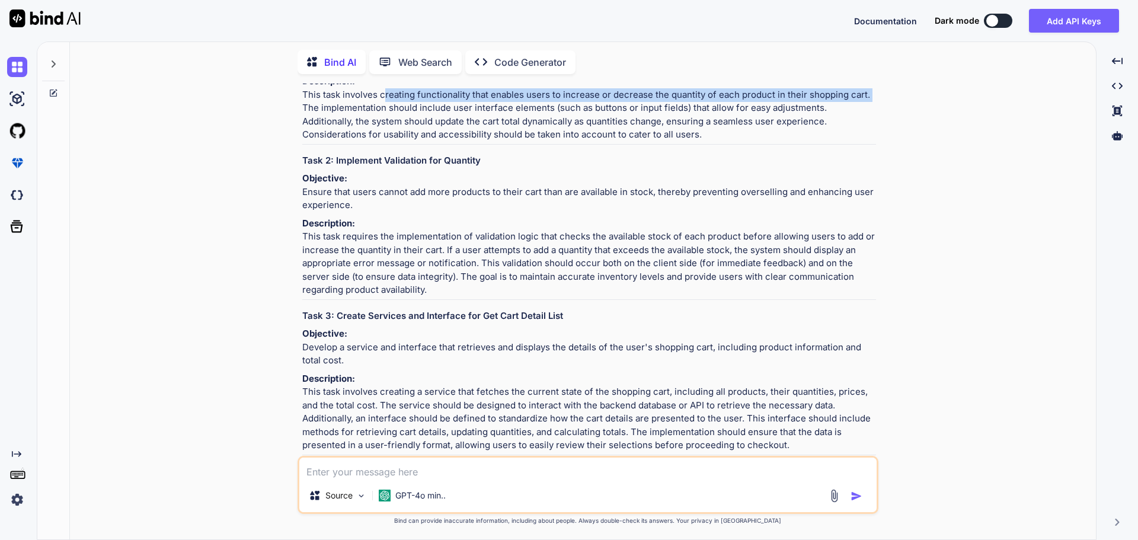
copy p "creating functionality that enables users to increase or decrease the quantity …"
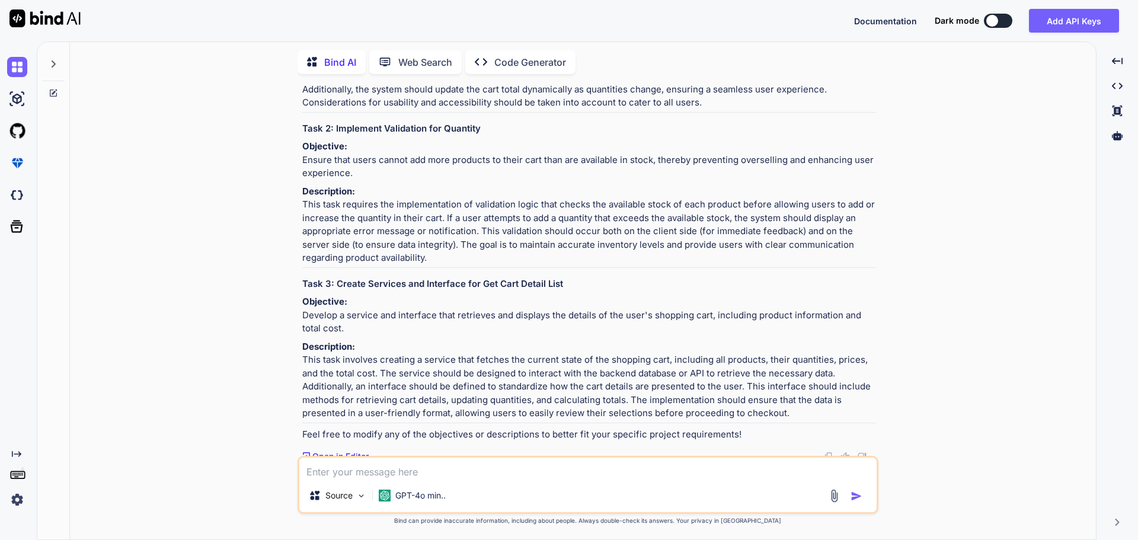
scroll to position [226, 0]
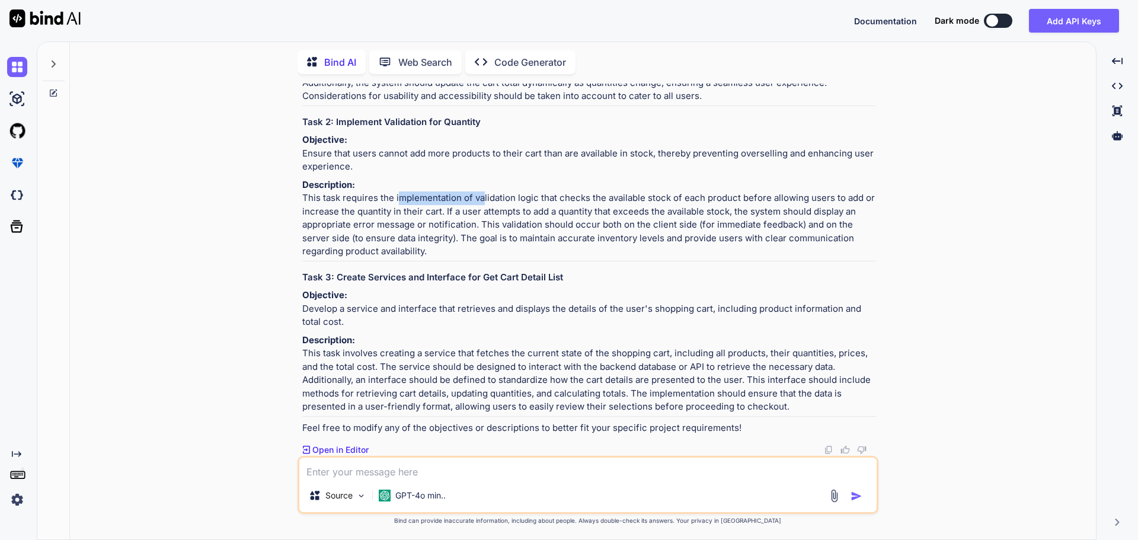
drag, startPoint x: 394, startPoint y: 229, endPoint x: 476, endPoint y: 230, distance: 81.8
click at [476, 230] on p "Description: This task requires the implementation of validation logic that che…" at bounding box center [589, 218] width 574 height 80
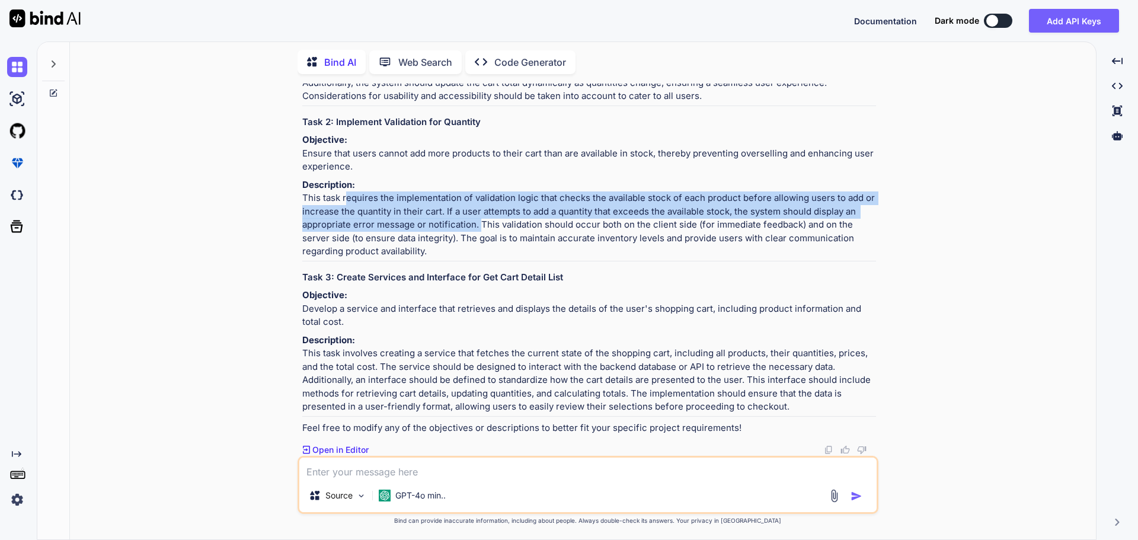
drag, startPoint x: 343, startPoint y: 232, endPoint x: 478, endPoint y: 255, distance: 137.7
click at [478, 255] on p "Description: This task requires the implementation of validation logic that che…" at bounding box center [589, 218] width 574 height 80
copy p "requires the implementation of validation logic that checks the available stock…"
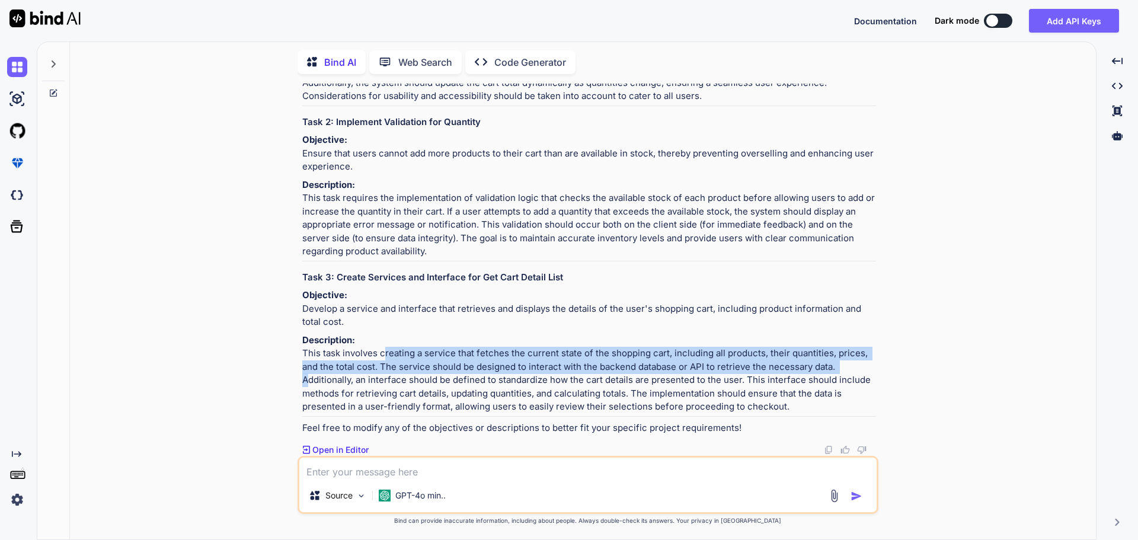
drag, startPoint x: 378, startPoint y: 352, endPoint x: 835, endPoint y: 365, distance: 457.3
click at [835, 365] on p "Description: This task involves creating a service that fetches the current sta…" at bounding box center [589, 374] width 574 height 80
copy p "creating a service that fetches the current state of the shopping cart, includi…"
